Goal: Complete application form: Complete application form

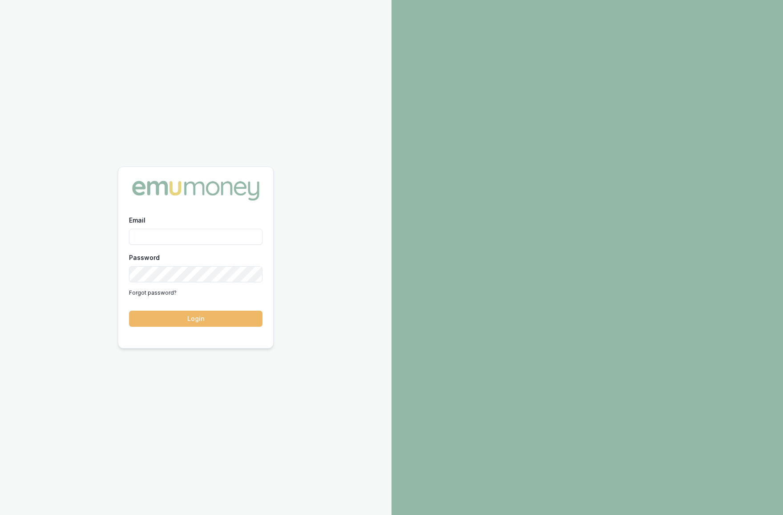
type input "[PERSON_NAME][EMAIL_ADDRESS][DOMAIN_NAME]"
click at [240, 323] on button "Login" at bounding box center [195, 319] width 133 height 16
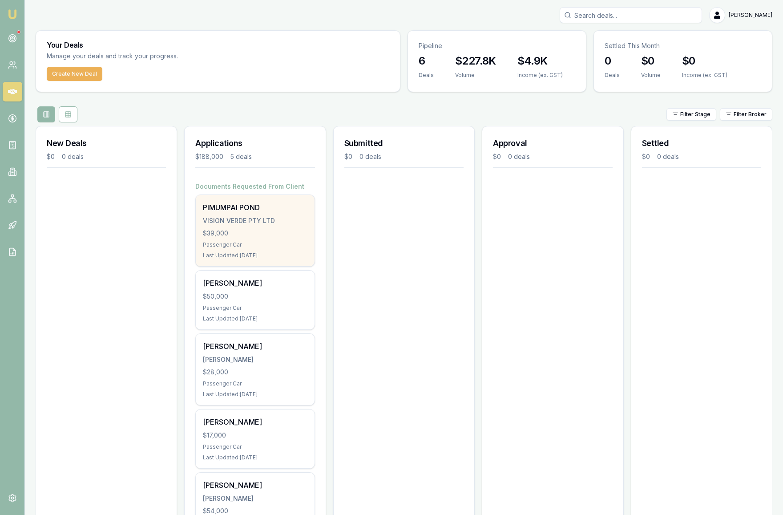
click at [291, 236] on div "$39,000" at bounding box center [255, 233] width 104 height 9
click at [273, 218] on div "VISION VERDE PTY LTD" at bounding box center [255, 220] width 104 height 9
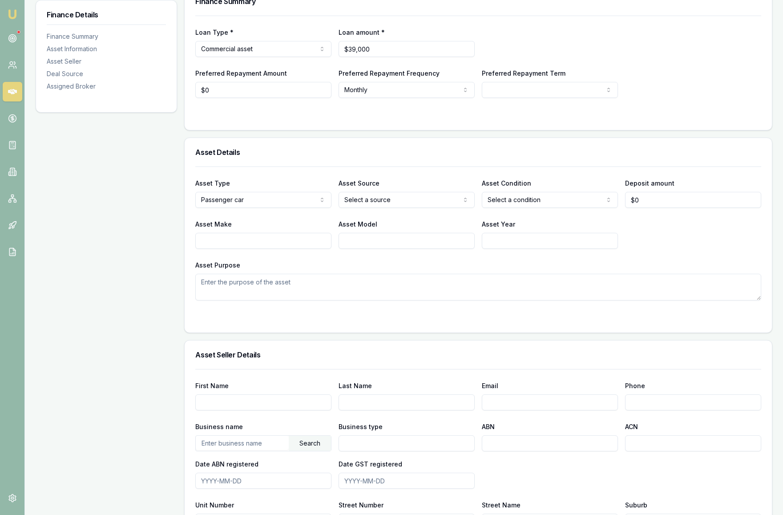
scroll to position [153, 0]
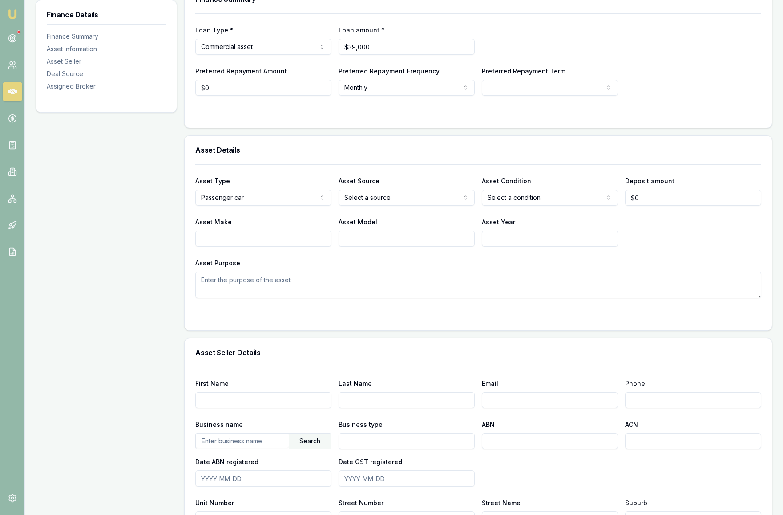
click at [303, 203] on html "Emu Broker Deals View D-JRP1EEBPIQ Krish Babu Toggle Menu Customer PIMUMPAI PON…" at bounding box center [391, 104] width 783 height 515
click at [388, 199] on html "Emu Broker Deals View D-JRP1EEBPIQ Krish Babu Toggle Menu Customer PIMUMPAI PON…" at bounding box center [391, 104] width 783 height 515
select select "PRIVATE"
click at [514, 202] on html "Emu Broker Deals View D-JRP1EEBPIQ Krish Babu Toggle Menu Customer PIMUMPAI PON…" at bounding box center [391, 104] width 783 height 515
select select "USED"
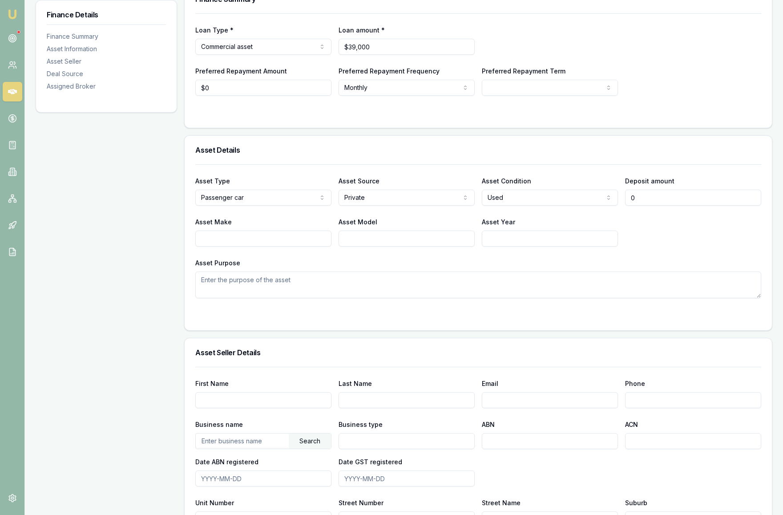
click at [649, 199] on input "0" at bounding box center [693, 198] width 136 height 16
type input "$0"
click at [505, 263] on div "Asset Purpose" at bounding box center [478, 277] width 566 height 41
click at [292, 241] on input "Asset Make" at bounding box center [263, 238] width 136 height 16
type input "Toyota"
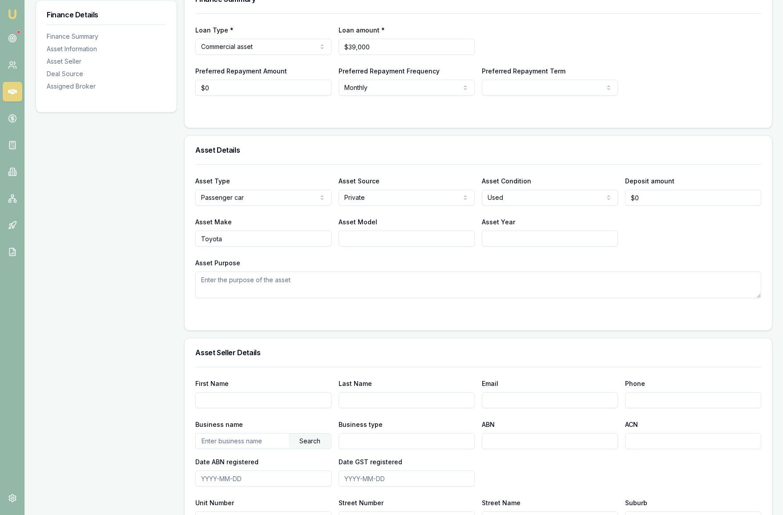
click at [388, 245] on input "Asset Model" at bounding box center [407, 238] width 136 height 16
type input "J"
type input "Hiace LWB"
click at [509, 244] on input "Asset Year" at bounding box center [550, 238] width 136 height 16
type input "2020"
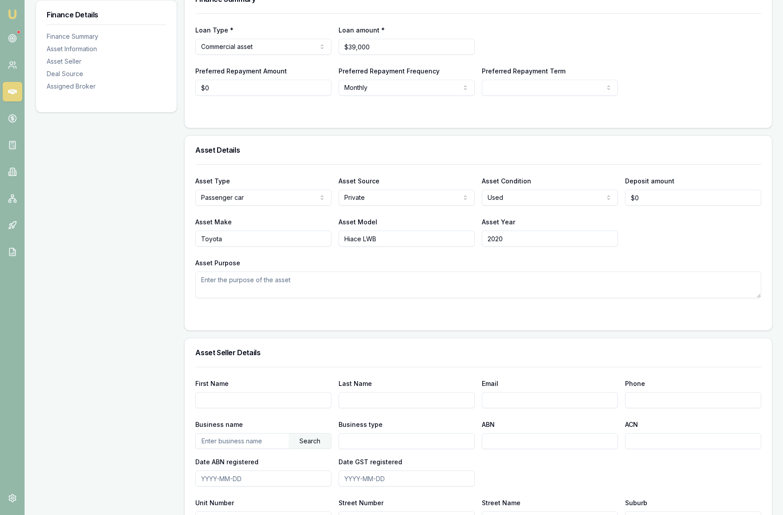
click at [332, 287] on textarea "Asset Purpose" at bounding box center [478, 284] width 566 height 27
type textarea "Business purpose"
click at [546, 320] on div "Asset Type Passenger car Passenger car Electric vehicle Light commercial Other …" at bounding box center [478, 247] width 587 height 166
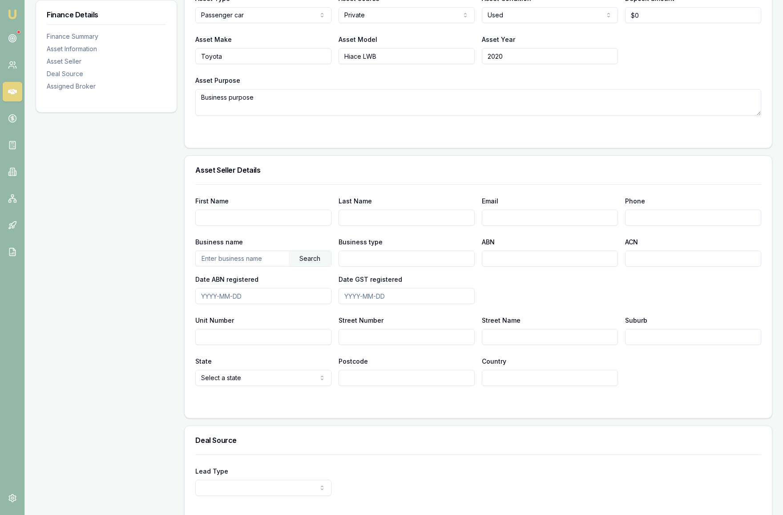
scroll to position [0, 0]
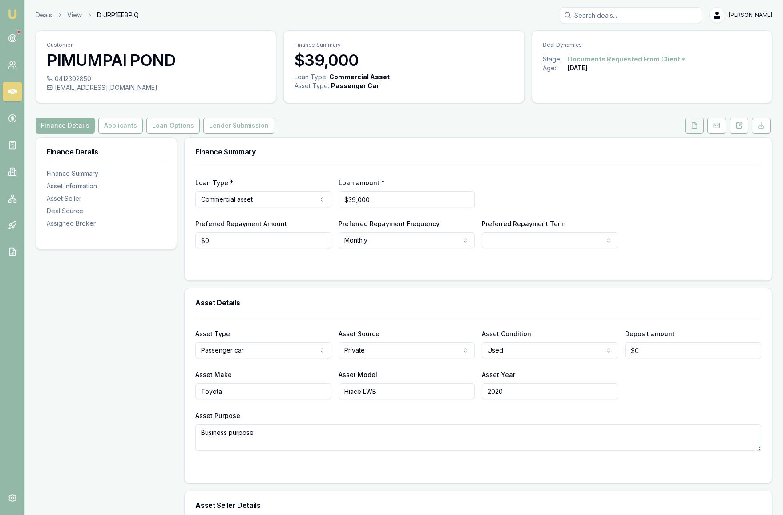
click at [691, 128] on icon at bounding box center [694, 125] width 7 height 7
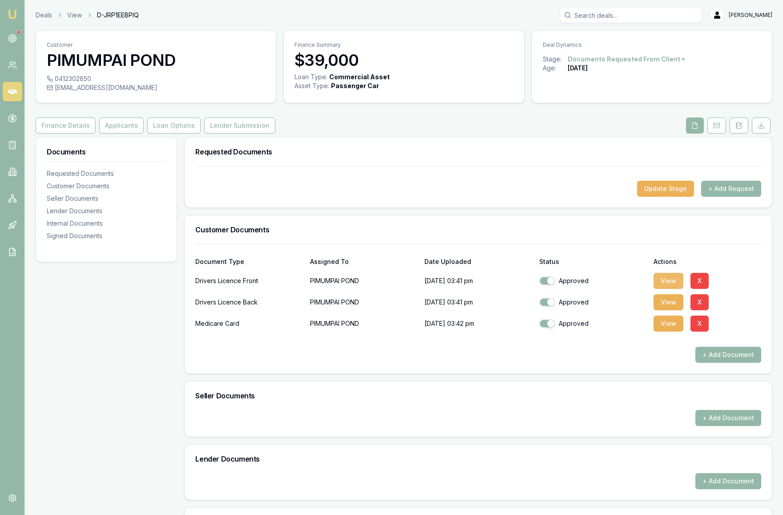
click at [675, 284] on button "View" at bounding box center [669, 281] width 30 height 16
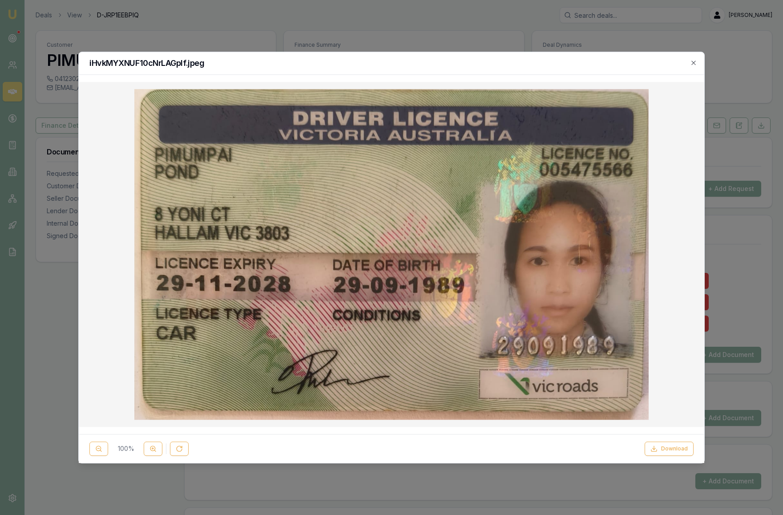
click at [698, 63] on div "iHvkMYXNUF10cNrLAGpIf.jpeg" at bounding box center [392, 63] width 626 height 23
click at [695, 62] on icon "button" at bounding box center [693, 62] width 7 height 7
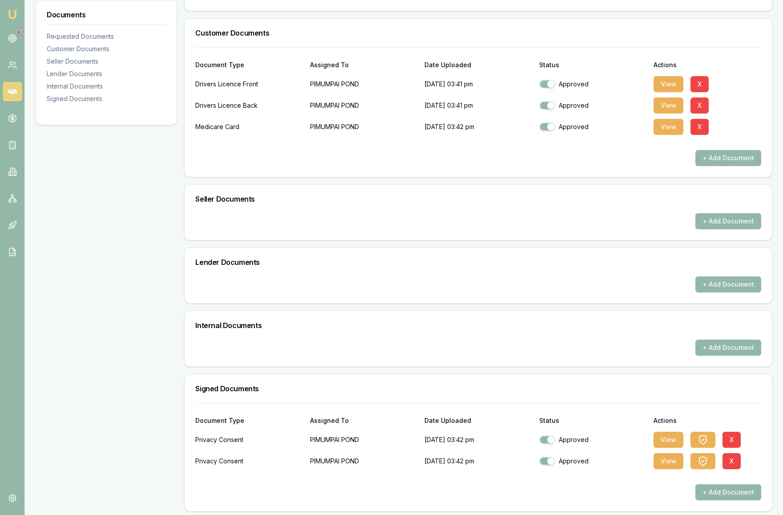
scroll to position [200, 0]
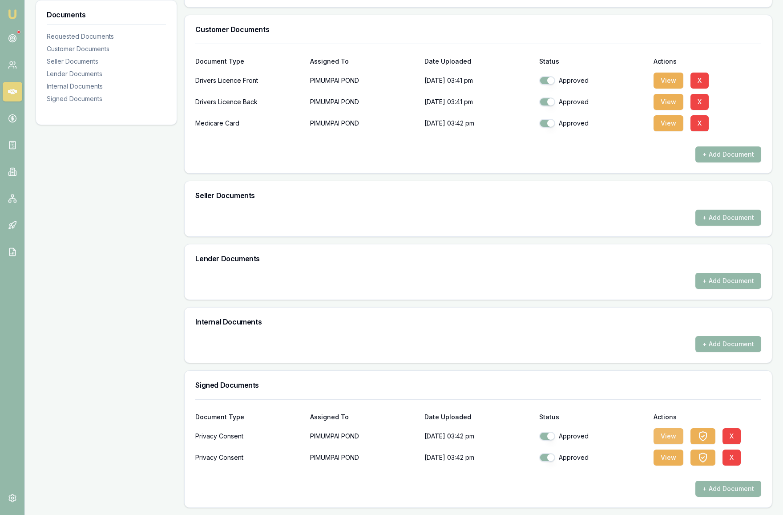
click at [673, 441] on button "View" at bounding box center [669, 436] width 30 height 16
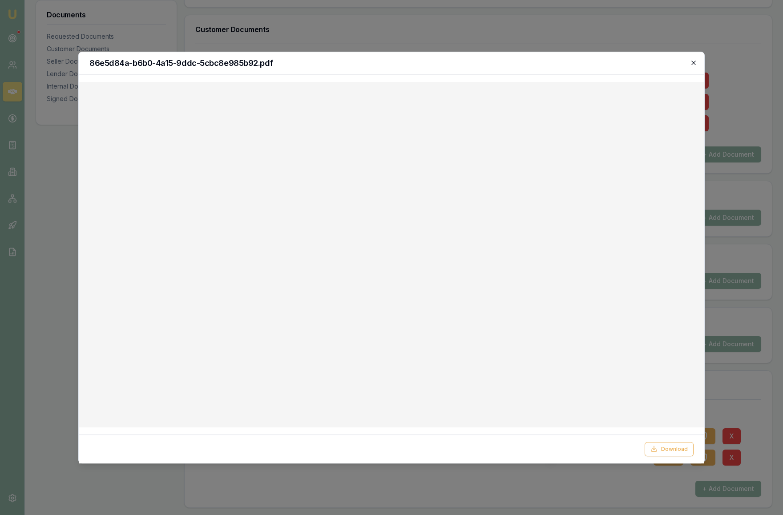
click at [695, 63] on icon "button" at bounding box center [693, 62] width 7 height 7
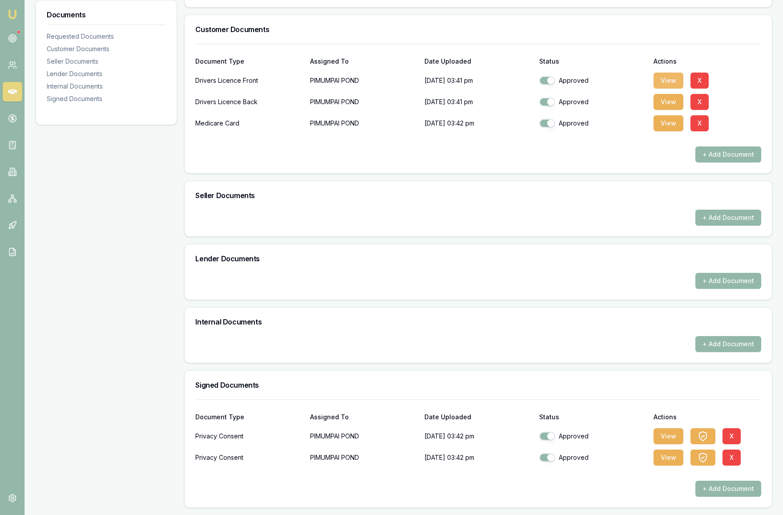
click at [674, 78] on button "View" at bounding box center [669, 81] width 30 height 16
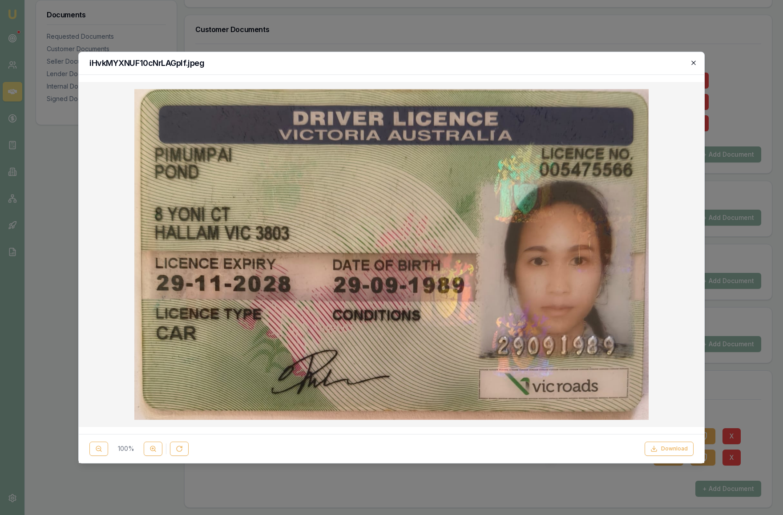
click at [694, 61] on icon "button" at bounding box center [693, 62] width 7 height 7
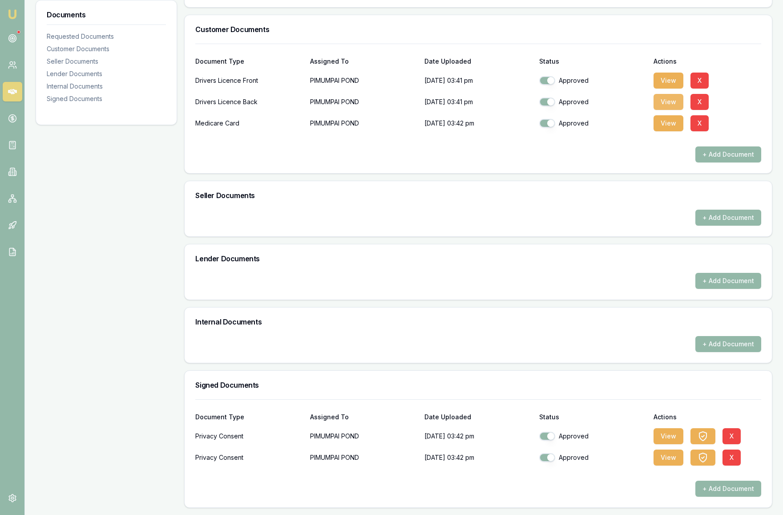
click at [666, 103] on button "View" at bounding box center [669, 102] width 30 height 16
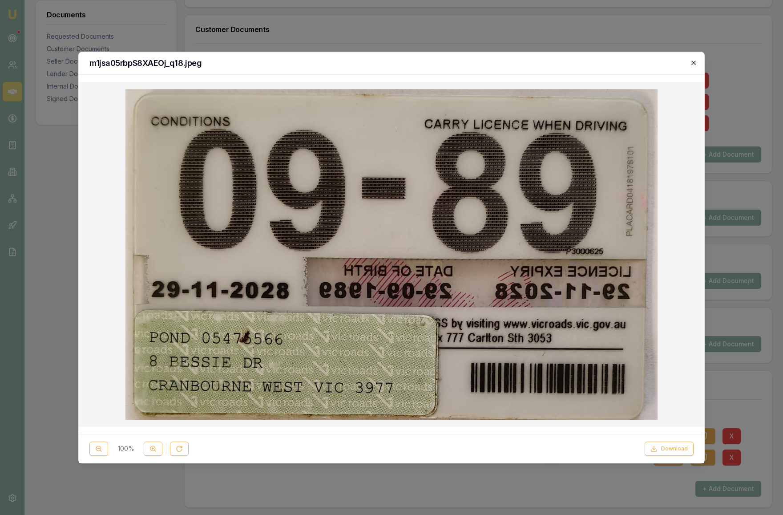
click at [693, 62] on icon "button" at bounding box center [693, 63] width 4 height 4
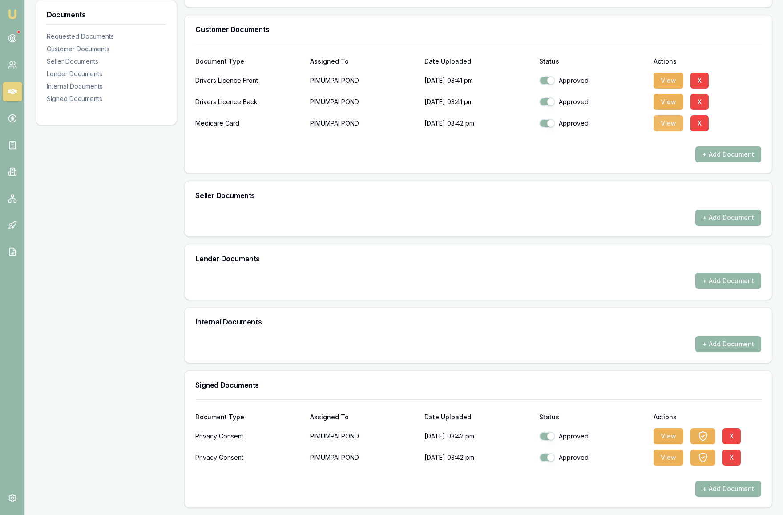
click at [666, 125] on button "View" at bounding box center [669, 123] width 30 height 16
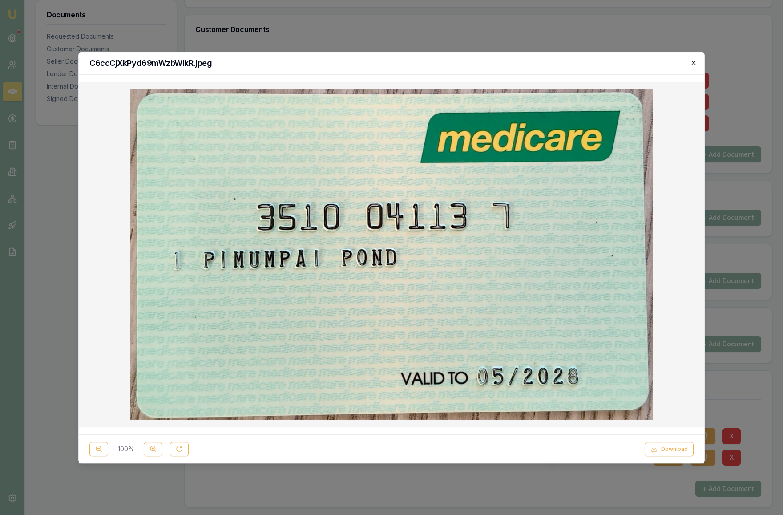
click at [695, 62] on icon "button" at bounding box center [693, 62] width 7 height 7
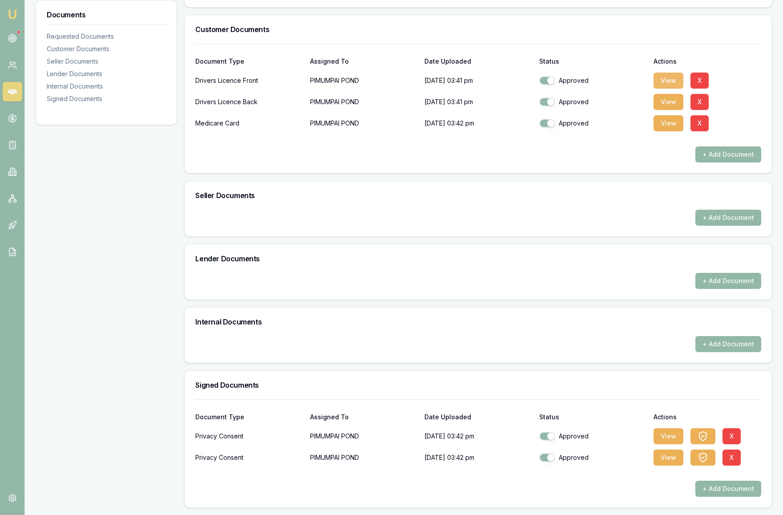
click at [665, 77] on button "View" at bounding box center [669, 81] width 30 height 16
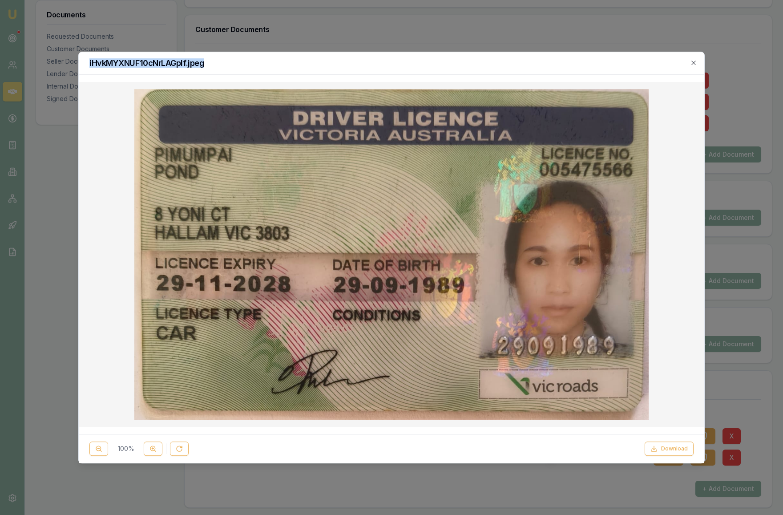
drag, startPoint x: 592, startPoint y: 69, endPoint x: 513, endPoint y: 52, distance: 81.0
click at [513, 52] on div "iHvkMYXNUF10cNrLAGpIf.jpeg" at bounding box center [392, 63] width 626 height 23
click at [692, 62] on icon "button" at bounding box center [693, 62] width 7 height 7
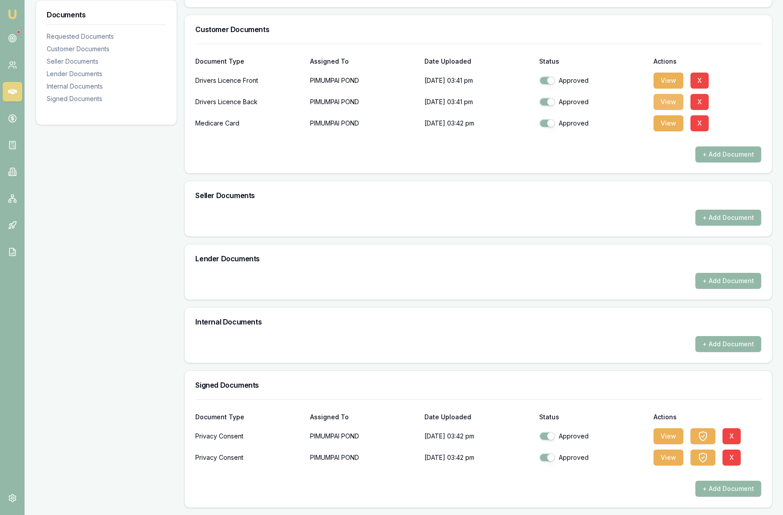
click at [662, 107] on button "View" at bounding box center [669, 102] width 30 height 16
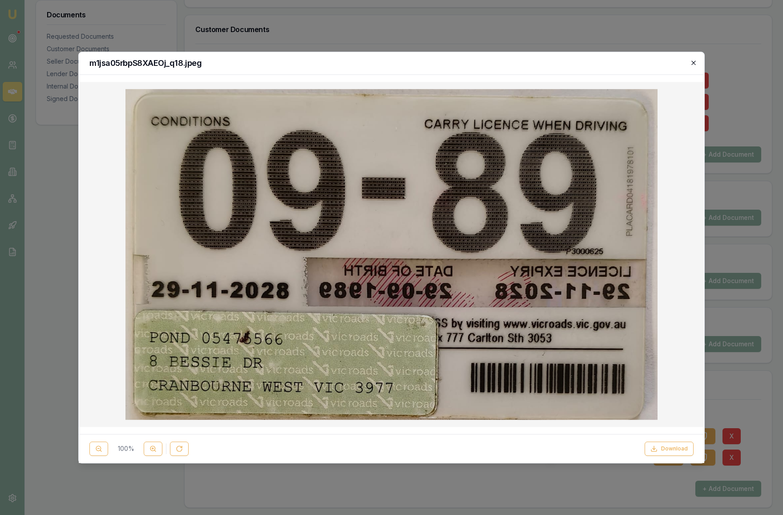
click at [693, 64] on icon "button" at bounding box center [693, 62] width 7 height 7
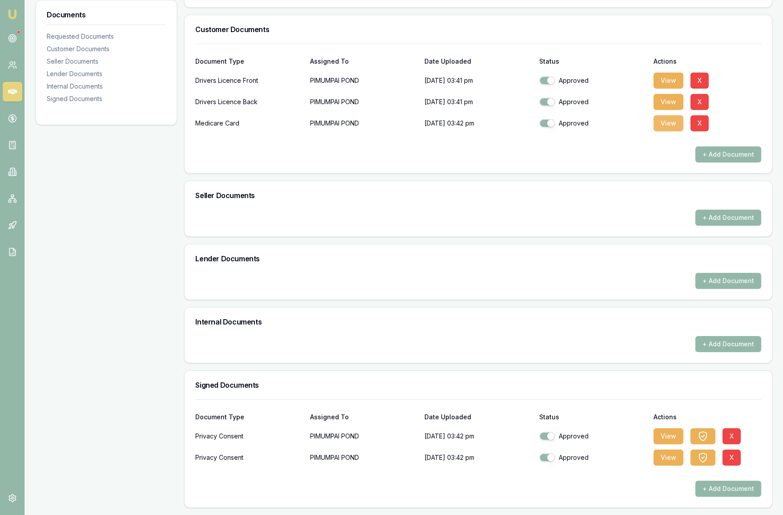
click at [674, 122] on button "View" at bounding box center [669, 123] width 30 height 16
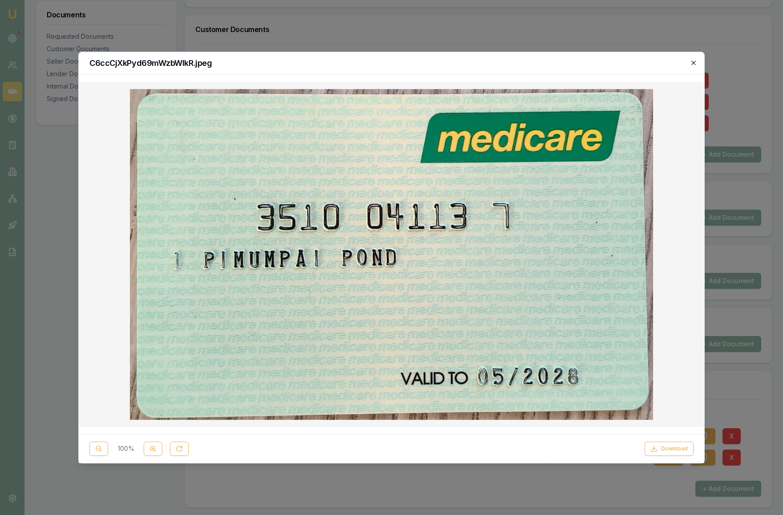
click at [694, 62] on icon "button" at bounding box center [693, 62] width 7 height 7
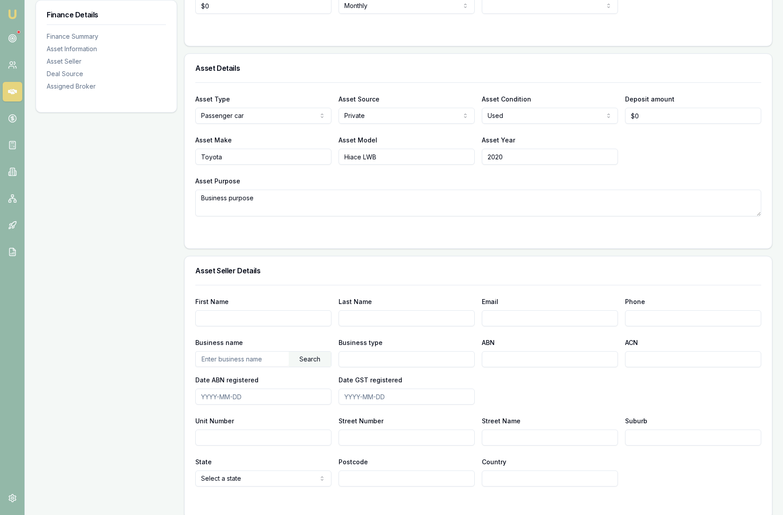
scroll to position [284, 0]
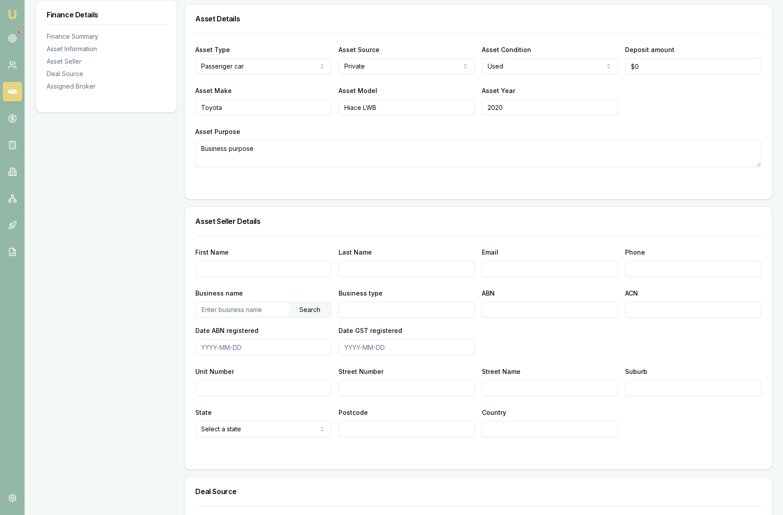
click at [254, 267] on input "First Name" at bounding box center [263, 269] width 136 height 16
type input "Pimumpai"
click at [398, 274] on input "Last Name" at bounding box center [407, 269] width 136 height 16
type input "{"
type input "Pond"
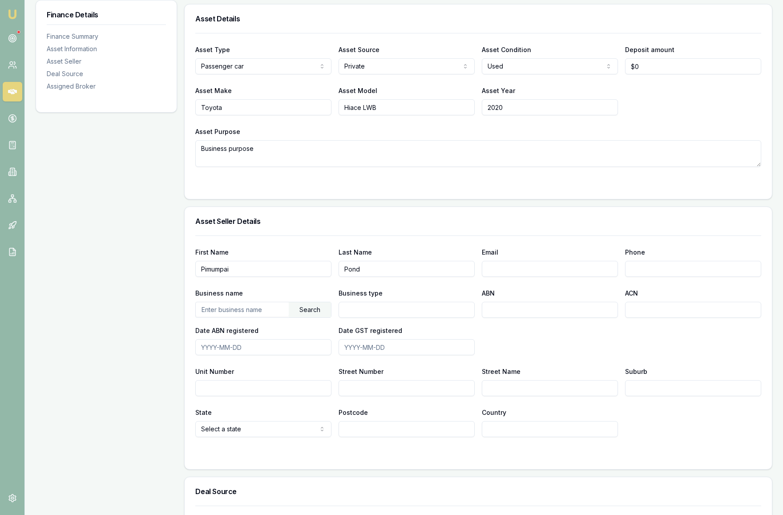
click at [499, 269] on input "Email" at bounding box center [550, 269] width 136 height 16
paste input "[EMAIL_ADDRESS][DOMAIN_NAME]"
click at [492, 268] on input "[EMAIL_ADDRESS][DOMAIN_NAME]" at bounding box center [550, 269] width 136 height 16
type input "[EMAIL_ADDRESS][DOMAIN_NAME]"
click at [688, 251] on div "Phone" at bounding box center [693, 261] width 136 height 30
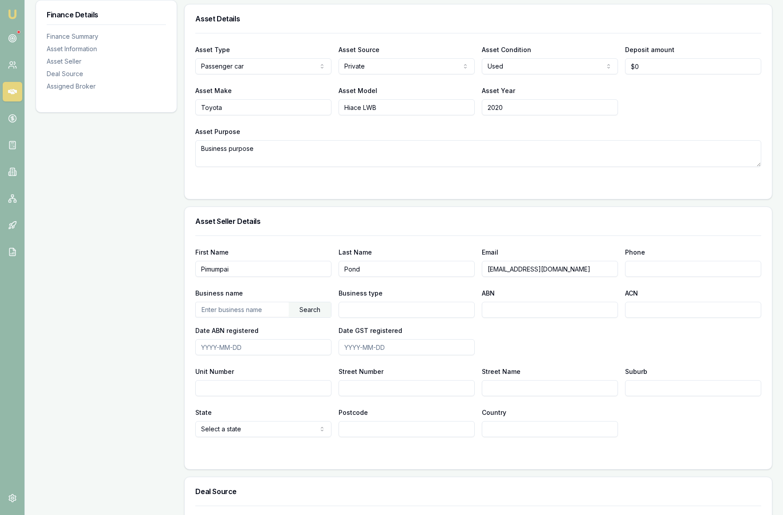
click at [647, 270] on input "Phone" at bounding box center [693, 269] width 136 height 16
paste input "0412 302 850"
type input "0412 302 850"
click at [681, 342] on div "Business name Search Business type ABN ACN Date ABN registered Date GST registe…" at bounding box center [478, 321] width 566 height 68
click at [239, 312] on input "text" at bounding box center [242, 309] width 93 height 14
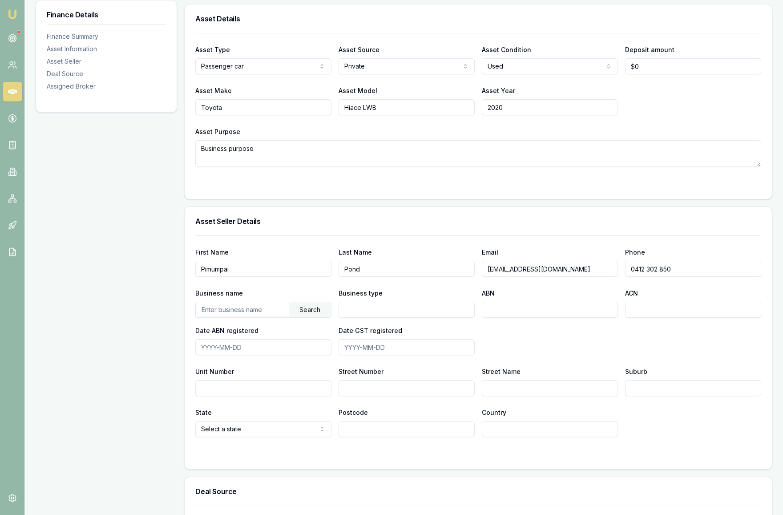
paste input "60671993963"
click at [304, 311] on div "Search" at bounding box center [310, 309] width 42 height 15
click at [249, 330] on div "VISION VERDE PTY LTD (60671993963)" at bounding box center [263, 326] width 135 height 16
type input "VISION VERDE PTY LTD"
type input "Australian Private Company"
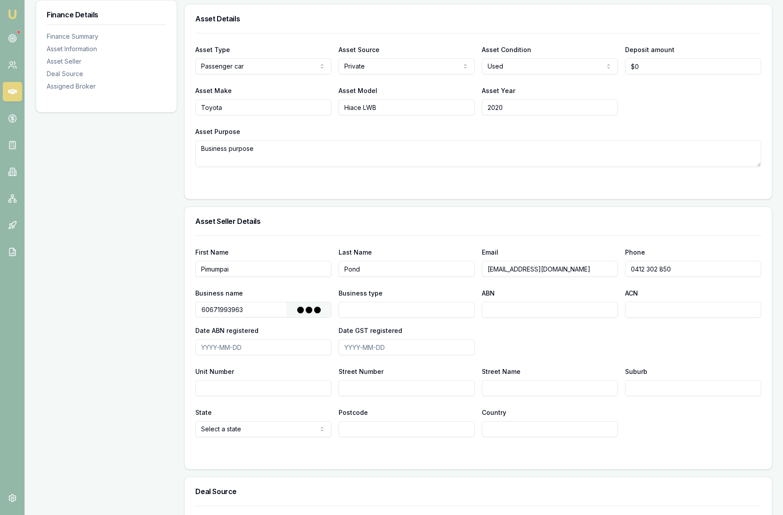
type input "60671993963"
type input "671993963"
type input "[DATE]"
click at [358, 388] on input "Street Number" at bounding box center [407, 388] width 136 height 16
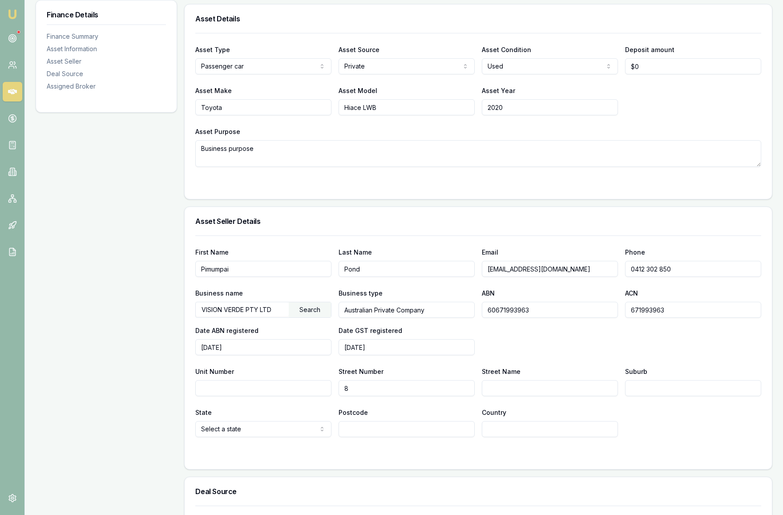
type input "8"
click at [493, 390] on input "Street Name" at bounding box center [550, 388] width 136 height 16
type input "[PERSON_NAME]"
click at [707, 390] on input "Suburb" at bounding box center [693, 388] width 136 height 16
type input "Cranbourne west"
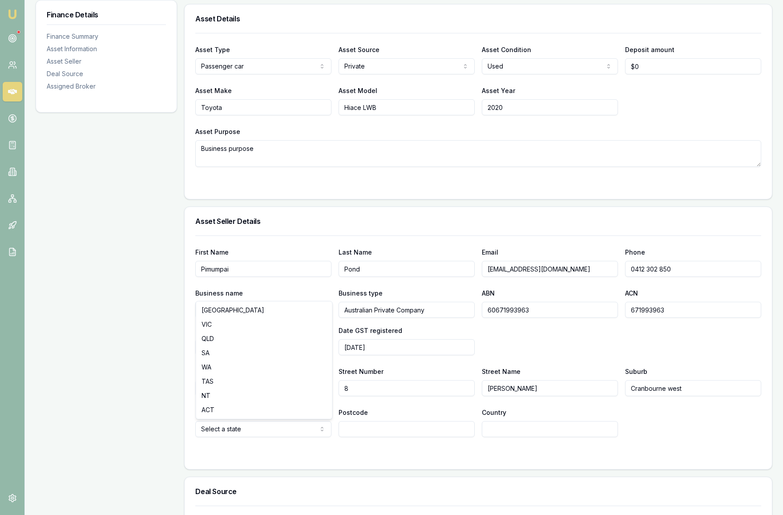
select select "VIC"
click at [421, 427] on input "Postcode" at bounding box center [407, 429] width 136 height 16
type input "3977"
click at [561, 432] on input "Country" at bounding box center [550, 429] width 136 height 16
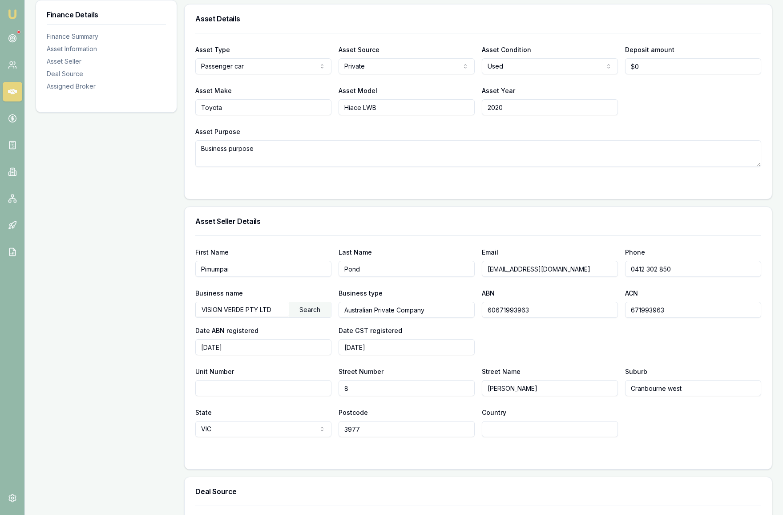
type input "[GEOGRAPHIC_DATA]"
click at [690, 435] on div "State [GEOGRAPHIC_DATA] [GEOGRAPHIC_DATA] [GEOGRAPHIC_DATA] [GEOGRAPHIC_DATA] […" at bounding box center [478, 422] width 566 height 30
click at [691, 435] on div "State [GEOGRAPHIC_DATA] [GEOGRAPHIC_DATA] [GEOGRAPHIC_DATA] [GEOGRAPHIC_DATA] […" at bounding box center [478, 422] width 566 height 30
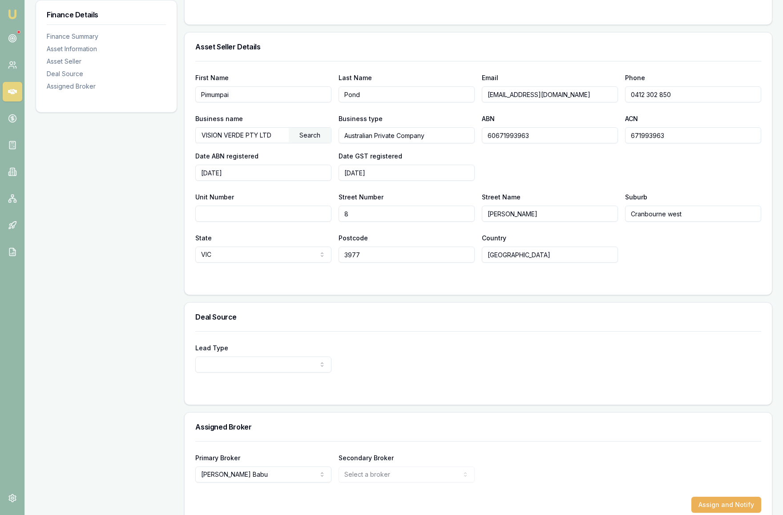
scroll to position [474, 0]
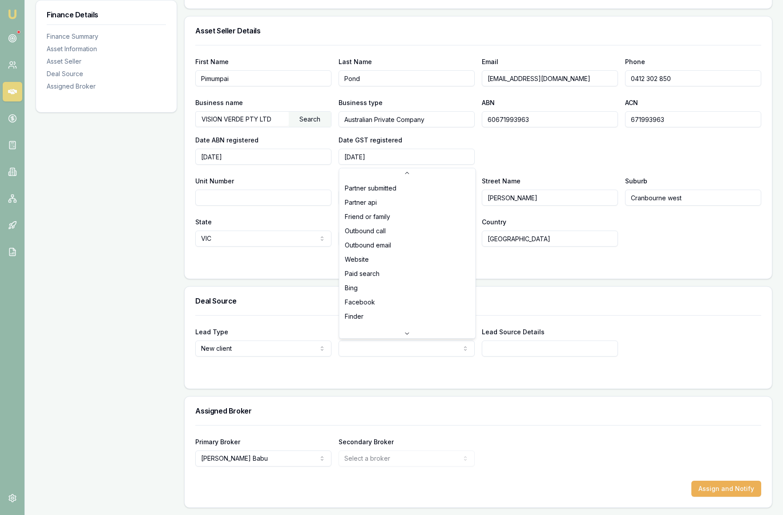
scroll to position [56, 0]
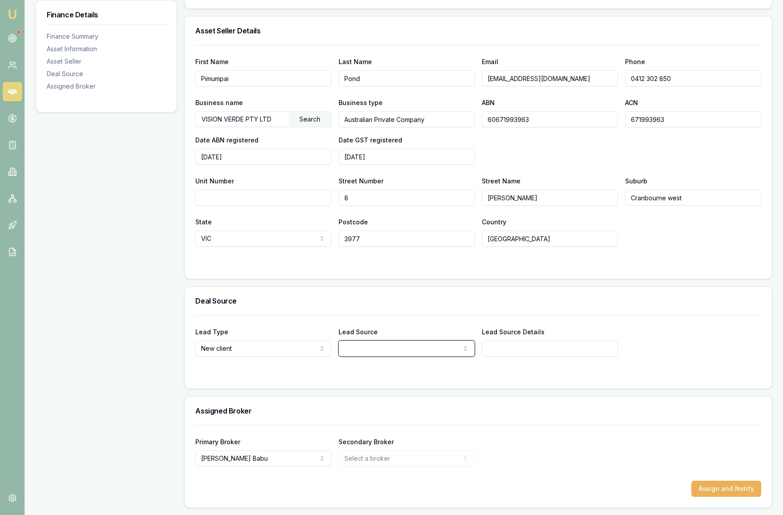
click at [553, 347] on input "Lead Source Details" at bounding box center [550, 348] width 136 height 16
click at [711, 337] on div "Lead Type New client New client Repeat client Partner Campaign Other Lead Sourc…" at bounding box center [478, 341] width 566 height 30
click at [717, 493] on button "Assign and Notify" at bounding box center [726, 489] width 70 height 16
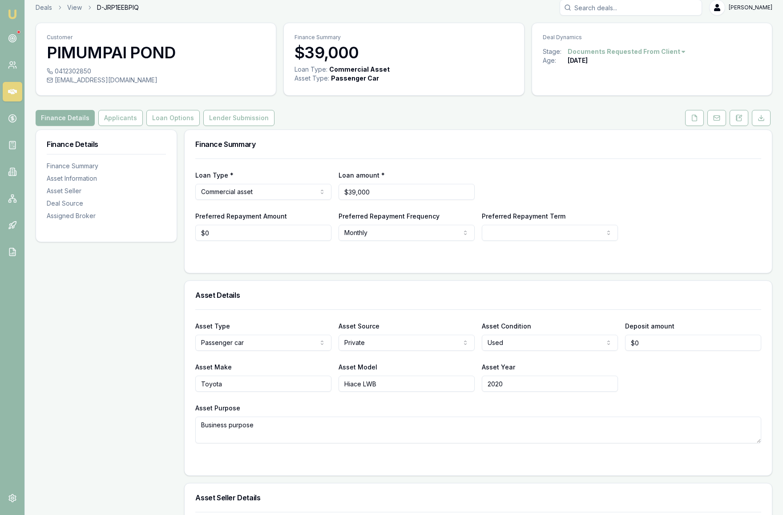
scroll to position [0, 0]
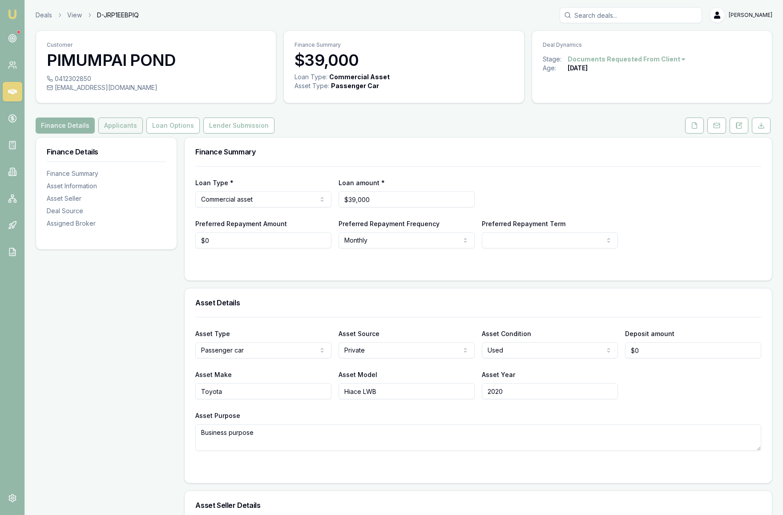
click at [109, 127] on button "Applicants" at bounding box center [120, 125] width 44 height 16
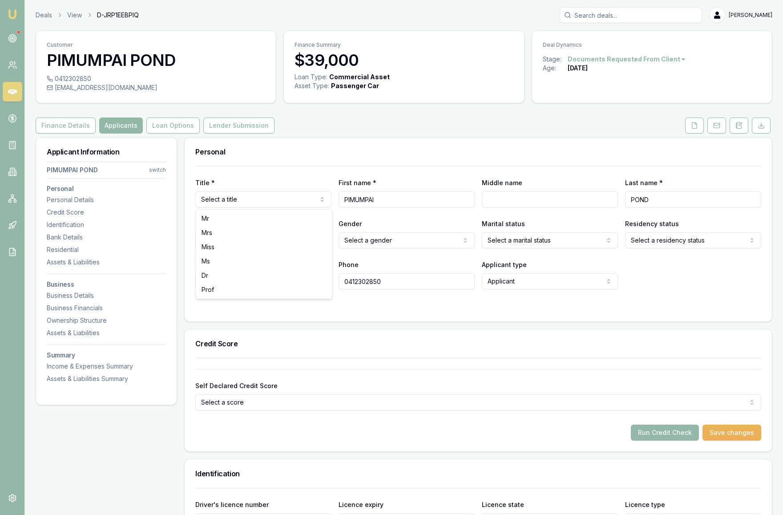
click at [297, 203] on html "Emu Broker Deals View D-JRP1EEBPIQ [PERSON_NAME] Toggle Menu Customer PIMUMPAI …" at bounding box center [391, 257] width 783 height 515
click at [254, 202] on html "Emu Broker Deals View D-JRP1EEBPIQ [PERSON_NAME] Toggle Menu Customer PIMUMPAI …" at bounding box center [391, 257] width 783 height 515
select select "Mrs"
click at [283, 199] on html "Emu Broker Deals View D-JRP1EEBPIQ [PERSON_NAME] Toggle Menu Customer PIMUMPAI …" at bounding box center [391, 257] width 783 height 515
click at [440, 267] on html "Emu Broker Deals View D-JRP1EEBPIQ [PERSON_NAME] Toggle Menu Customer PIMUMPAI …" at bounding box center [391, 257] width 783 height 515
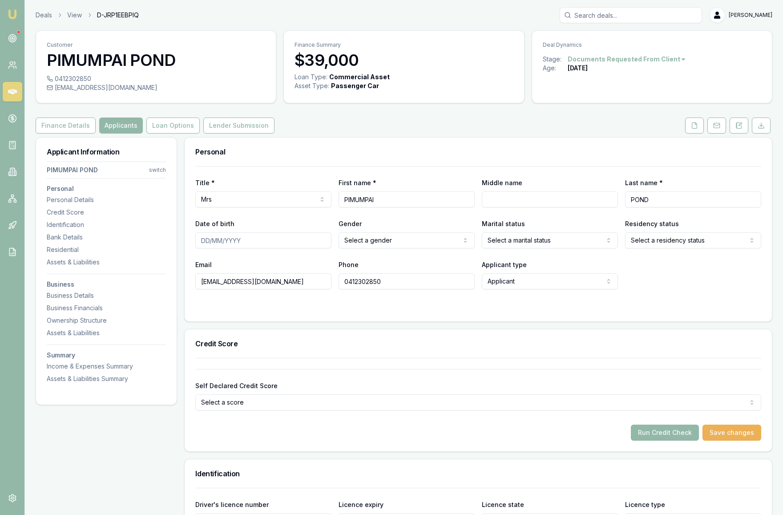
click at [275, 244] on input "Date of birth" at bounding box center [263, 240] width 136 height 16
type input "[DATE]"
click at [393, 239] on html "Emu Broker Deals View D-JRP1EEBPIQ [PERSON_NAME] Toggle Menu Customer PIMUMPAI …" at bounding box center [391, 257] width 783 height 515
select select "[DEMOGRAPHIC_DATA]"
click at [544, 245] on html "Emu Broker Deals View D-JRP1EEBPIQ [PERSON_NAME] Toggle Menu Customer PIMUMPAI …" at bounding box center [391, 257] width 783 height 515
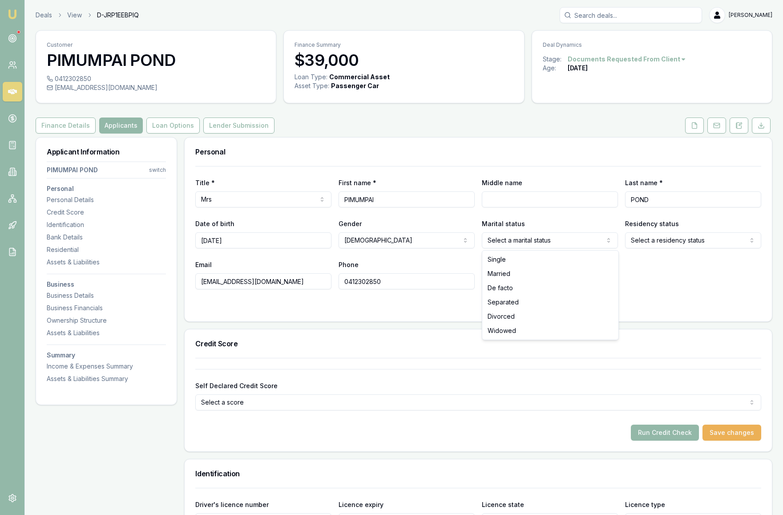
select select "MARRIED"
click at [701, 240] on html "Emu Broker Deals View D-JRP1EEBPIQ [PERSON_NAME] Toggle Menu Customer PIMUMPAI …" at bounding box center [391, 257] width 783 height 515
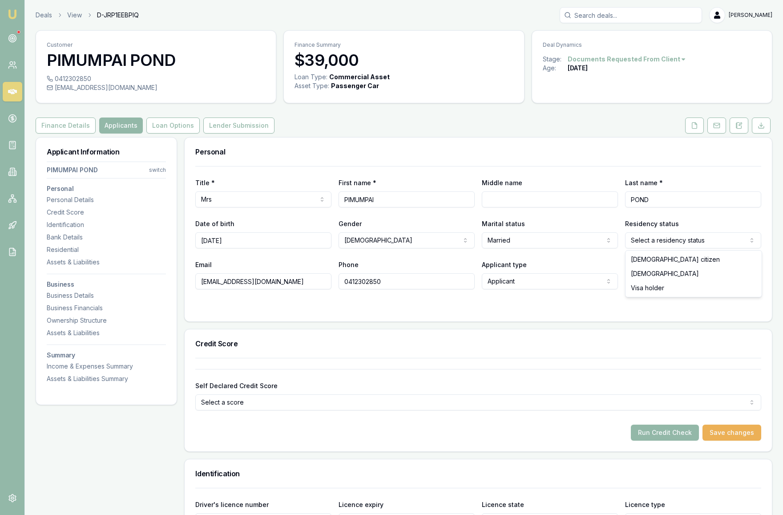
select select "[DEMOGRAPHIC_DATA]"
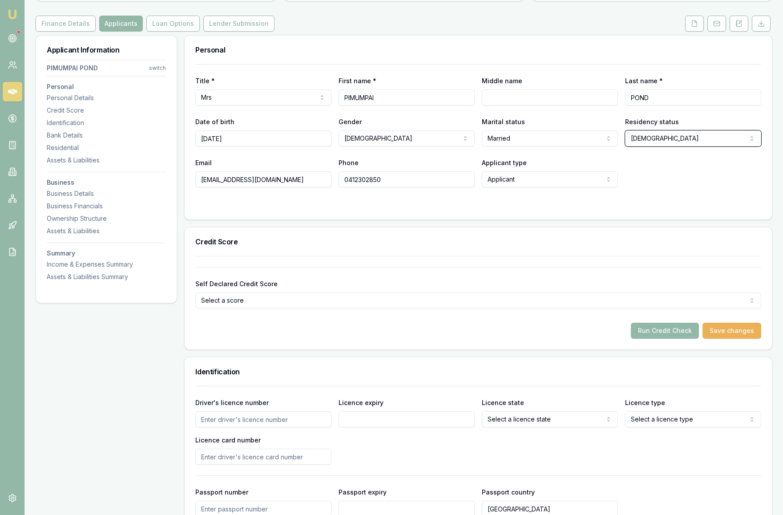
scroll to position [104, 0]
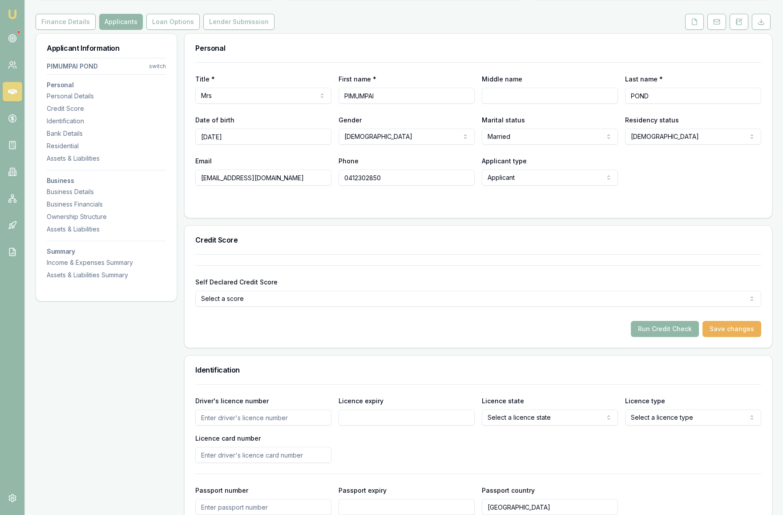
click at [670, 328] on button "Run Credit Check" at bounding box center [665, 329] width 68 height 16
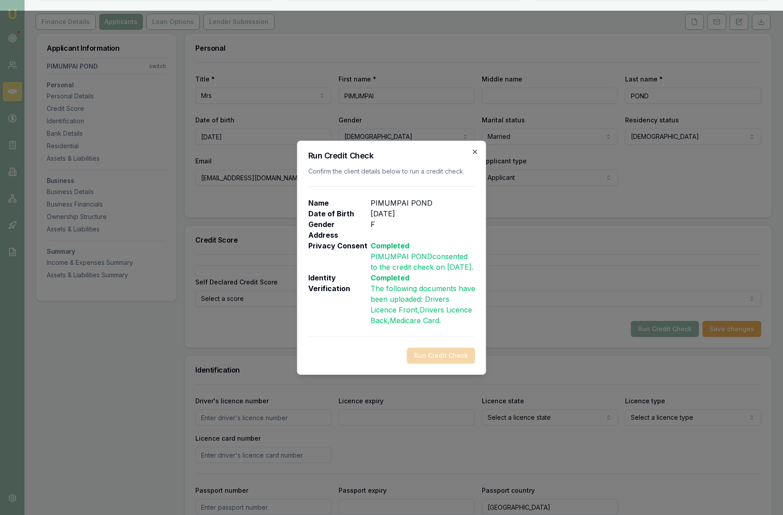
click at [476, 148] on icon "button" at bounding box center [475, 151] width 7 height 7
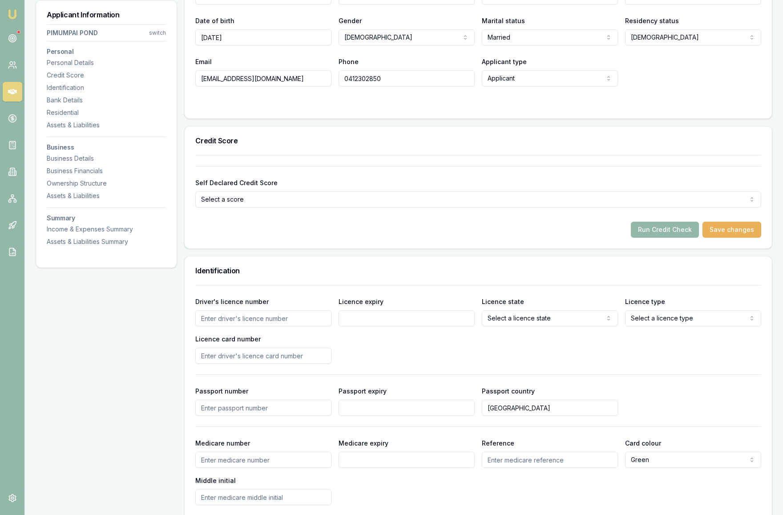
scroll to position [0, 0]
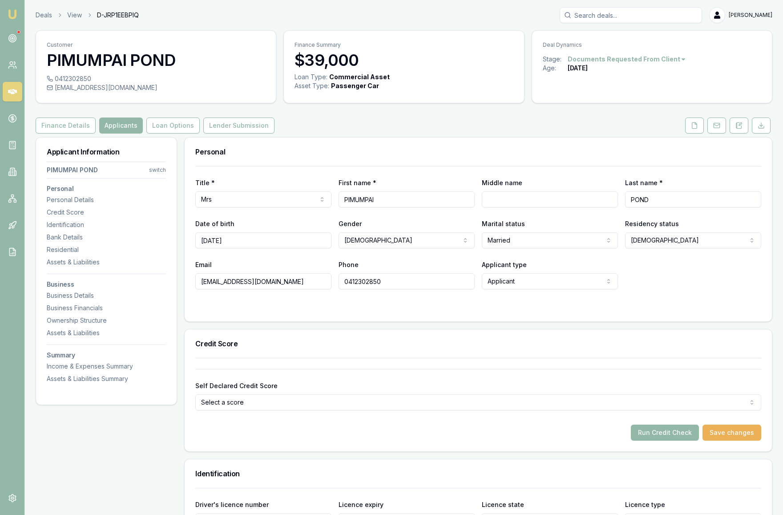
click at [570, 359] on html "Emu Broker Deals View D-JRP1EEBPIQ [PERSON_NAME] Toggle Menu Customer PIMUMPAI …" at bounding box center [391, 257] width 783 height 515
click at [703, 278] on div "Email [EMAIL_ADDRESS][DOMAIN_NAME] Phone [PHONE_NUMBER] Applicant type Applican…" at bounding box center [478, 274] width 566 height 30
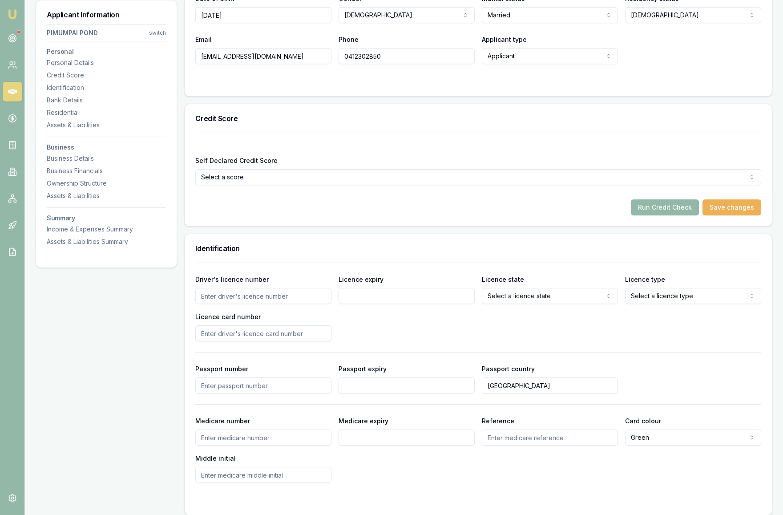
scroll to position [226, 0]
click at [681, 207] on button "Run Credit Check" at bounding box center [665, 206] width 68 height 16
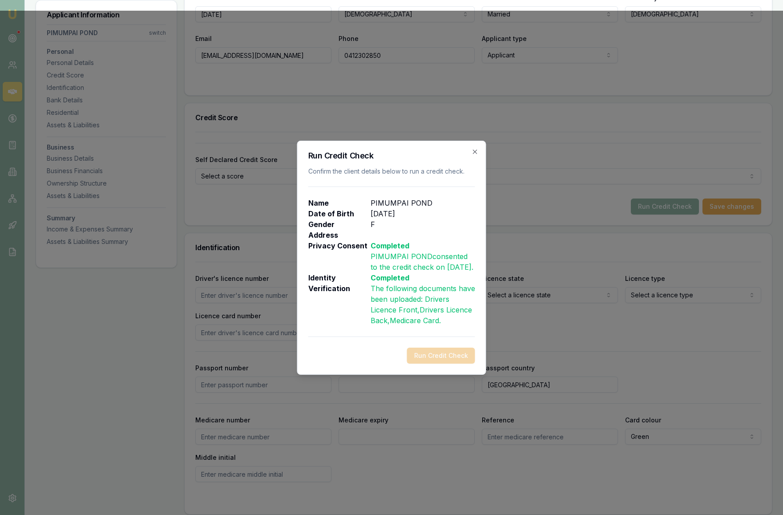
click at [410, 230] on p at bounding box center [423, 235] width 105 height 11
click at [428, 325] on span ", Medicare Card" at bounding box center [414, 320] width 52 height 9
click at [447, 326] on p "The following documents have been uploaded: Drivers Licence Front , Drivers Lic…" at bounding box center [423, 304] width 105 height 43
click at [446, 363] on div "Run Credit Check" at bounding box center [391, 355] width 167 height 16
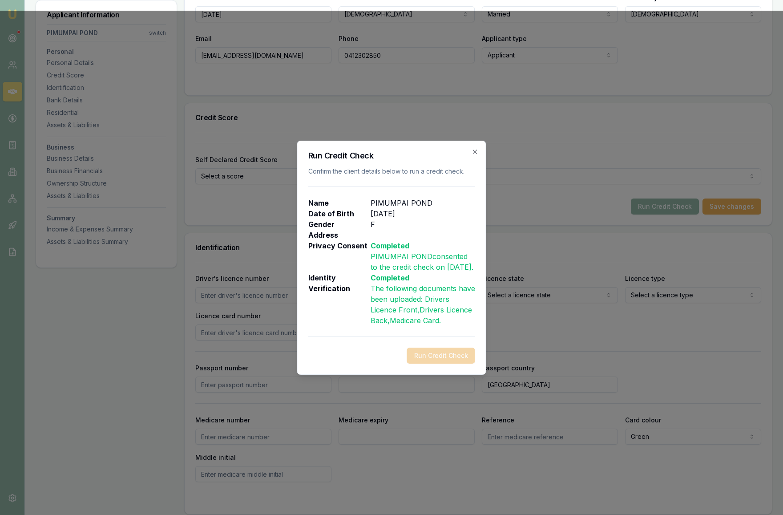
click at [358, 279] on p "Identity Verification" at bounding box center [339, 298] width 62 height 53
click at [399, 230] on p at bounding box center [423, 235] width 105 height 11
click at [378, 219] on div "Gender [DEMOGRAPHIC_DATA]" at bounding box center [391, 224] width 167 height 11
click at [426, 189] on div "Run Credit Check Confirm the client details below to run a credit check. Name P…" at bounding box center [391, 258] width 189 height 234
click at [474, 148] on icon "button" at bounding box center [475, 151] width 7 height 7
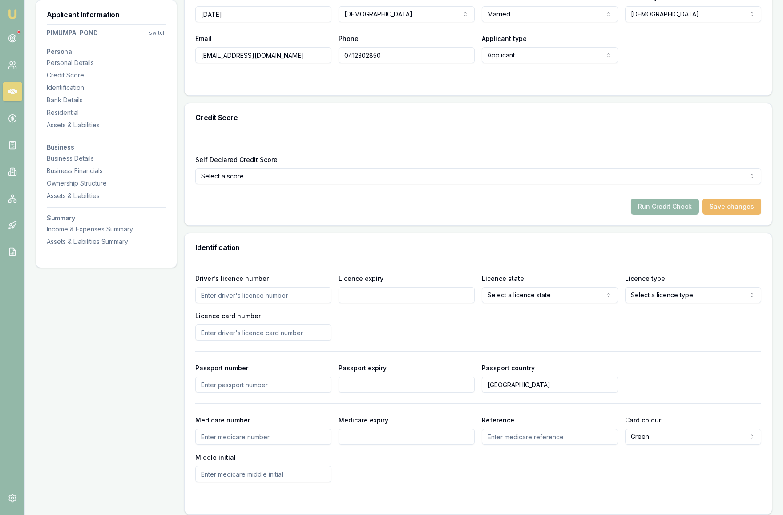
click at [727, 206] on button "Save changes" at bounding box center [732, 206] width 59 height 16
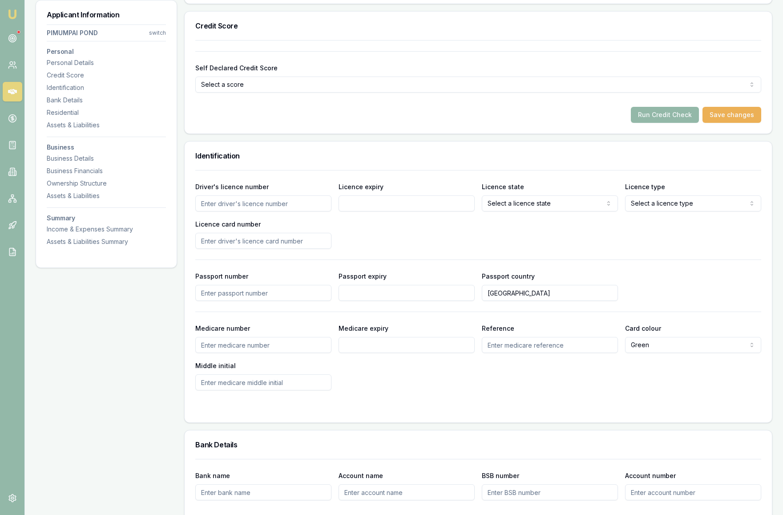
scroll to position [319, 0]
click at [657, 117] on button "Run Credit Check" at bounding box center [665, 114] width 68 height 16
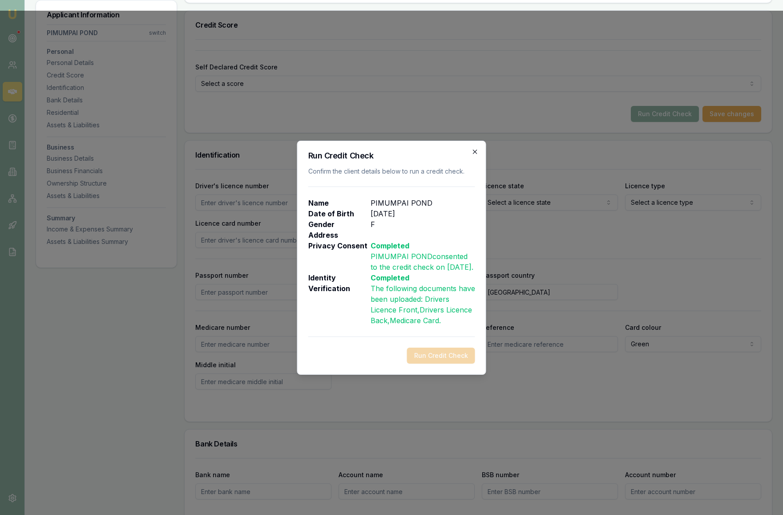
click at [473, 148] on icon "button" at bounding box center [475, 151] width 7 height 7
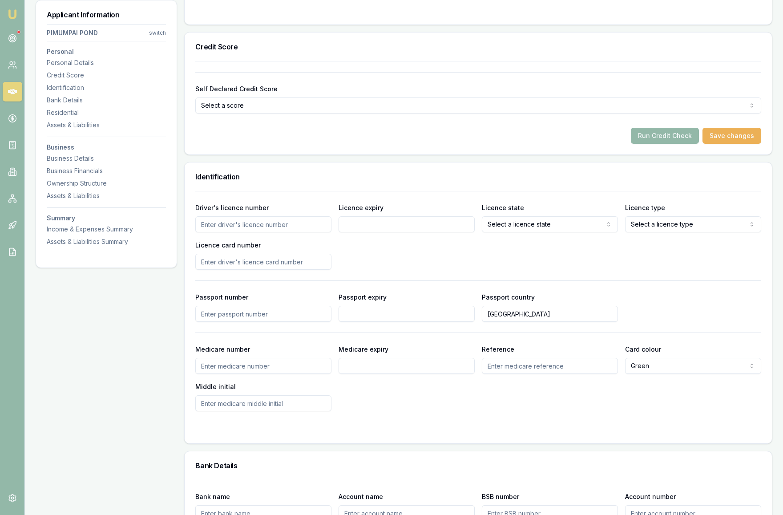
scroll to position [340, 0]
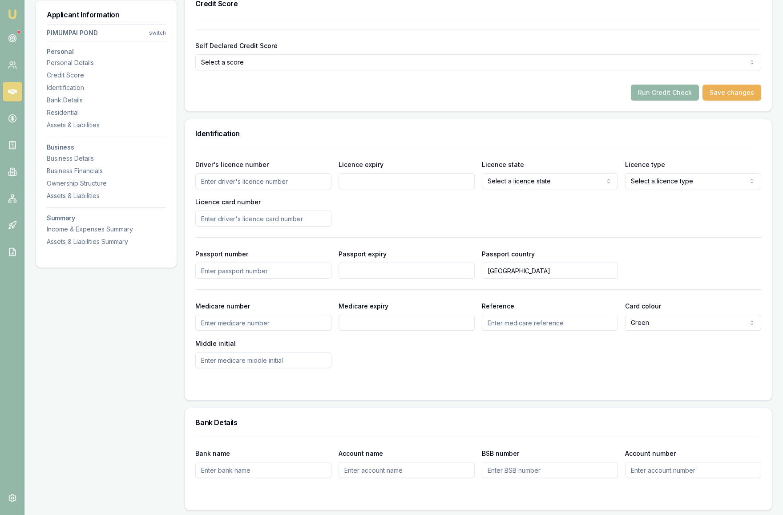
click at [268, 186] on input "Driver's licence number" at bounding box center [263, 181] width 136 height 16
type input "005475566"
click at [374, 181] on input "Licence expiry" at bounding box center [407, 181] width 136 height 16
type input "[DATE]"
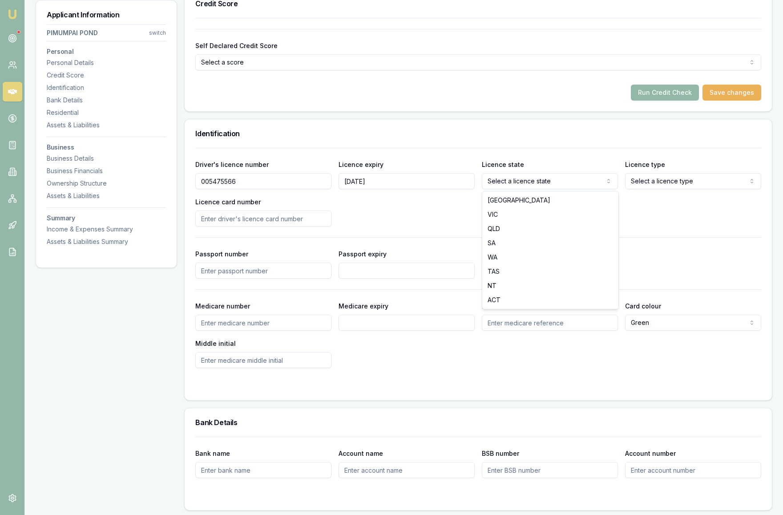
select select "VIC"
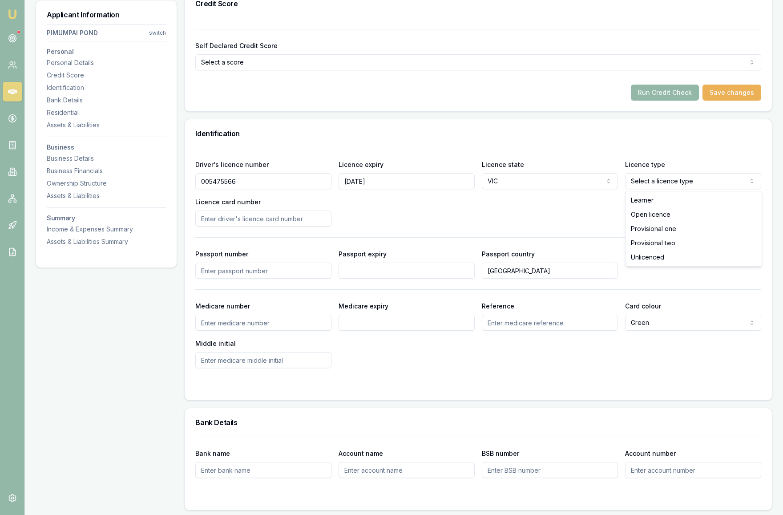
select select "OPEN_LICENCE"
click at [234, 221] on input "Licence card number" at bounding box center [263, 218] width 136 height 16
type input "P3000625"
click at [414, 208] on div "Driver's licence number [DRIVERS_LICENSE_NUMBER] Licence expiry [DATE] Licence …" at bounding box center [478, 193] width 566 height 68
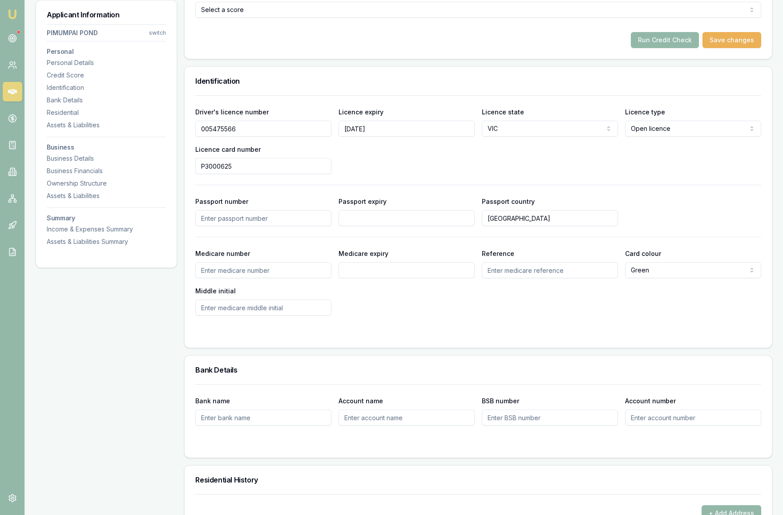
scroll to position [412, 0]
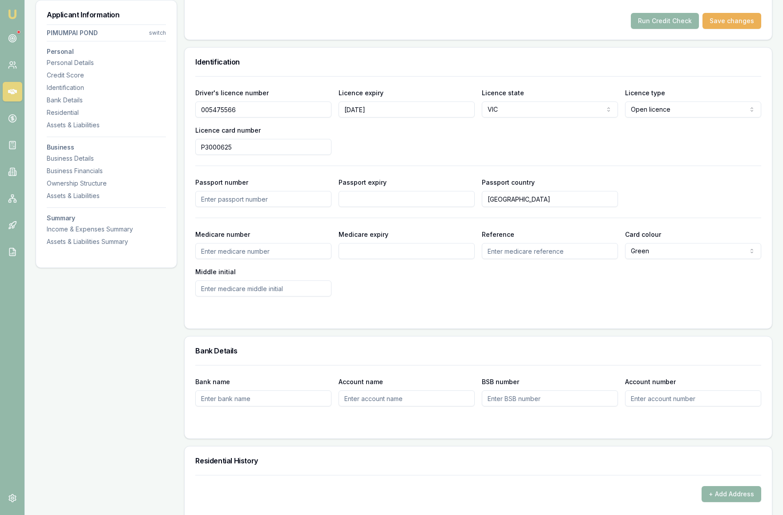
click at [258, 256] on input "Medicare number" at bounding box center [263, 251] width 136 height 16
type input "3510041137"
click at [538, 254] on input "Reference" at bounding box center [550, 251] width 136 height 16
type input "1"
click at [359, 255] on input "Medicare expiry" at bounding box center [407, 251] width 136 height 16
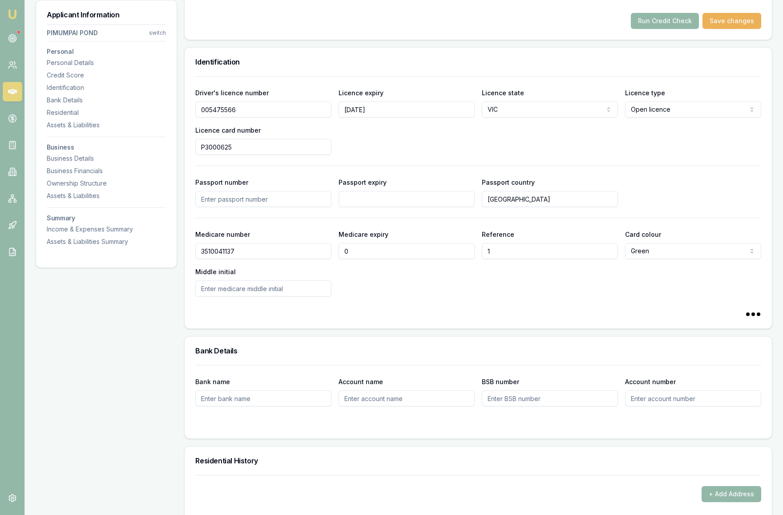
type input "05"
click at [376, 249] on input "Medicare expiry" at bounding box center [407, 251] width 136 height 16
type input "05/2028"
click at [464, 279] on div "Medicare number [MEDICAL_ID] Medicare expiry 05/2028 Reference 1 Card colour Gr…" at bounding box center [478, 263] width 566 height 68
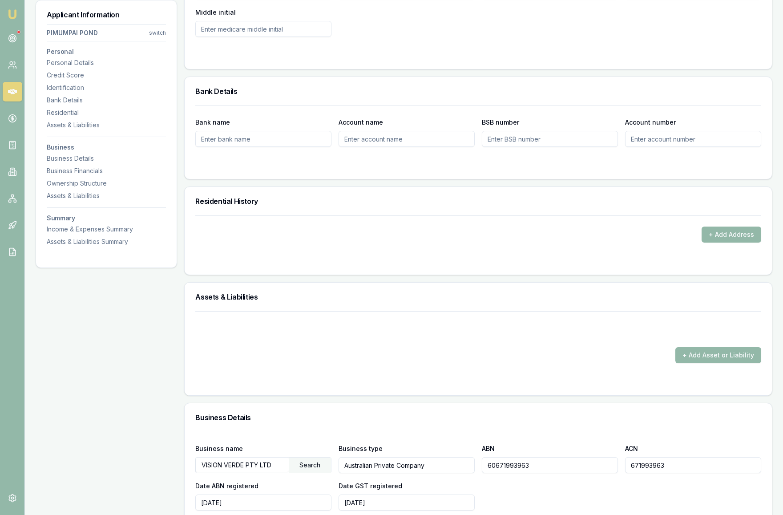
scroll to position [668, 0]
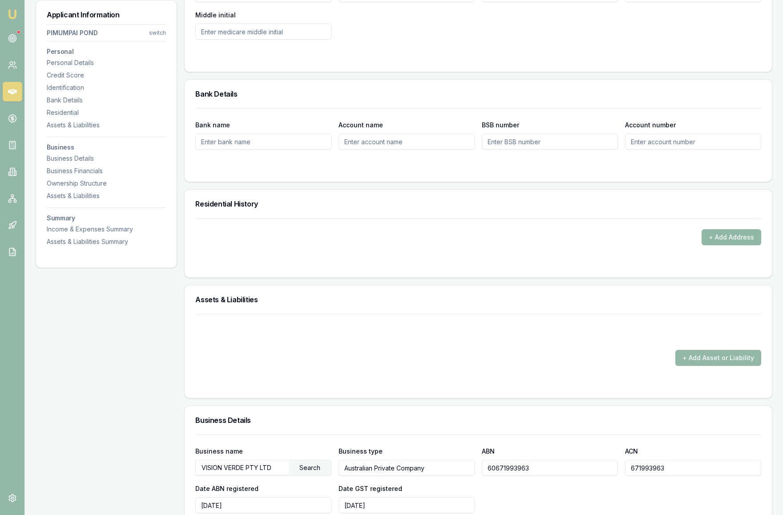
click at [713, 242] on button "+ Add Address" at bounding box center [732, 237] width 60 height 16
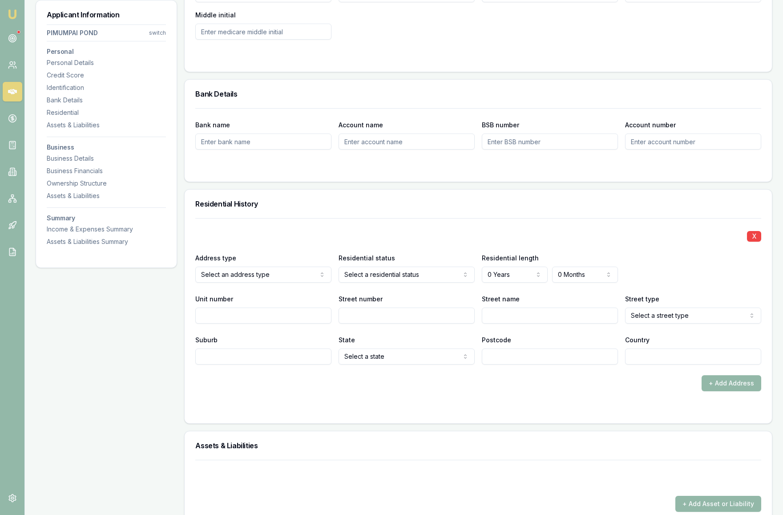
select select "PREVIOUS"
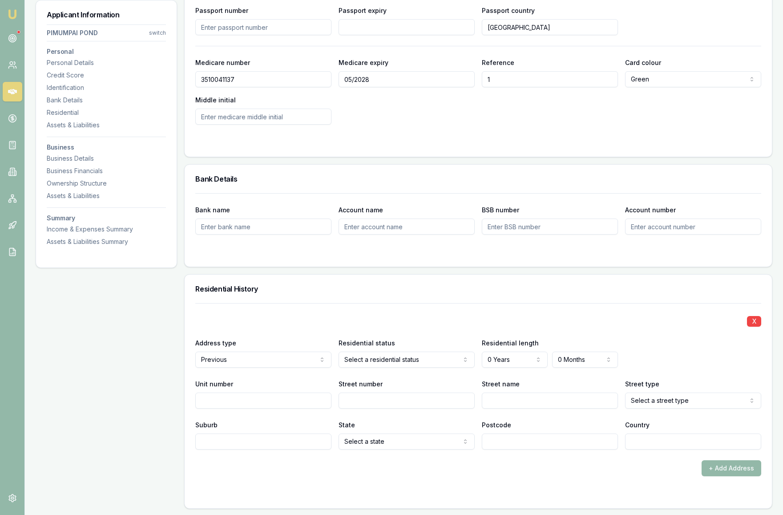
scroll to position [627, 0]
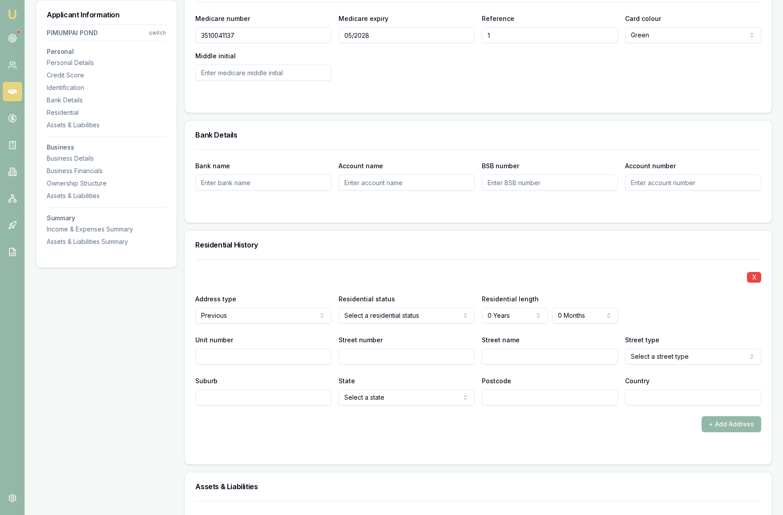
click at [255, 357] on input "Unit number" at bounding box center [263, 356] width 136 height 16
click at [367, 354] on input "Street number" at bounding box center [407, 356] width 136 height 16
type input "8"
paste input "8 Yoni Ct"
type input "8 Yoni Ct"
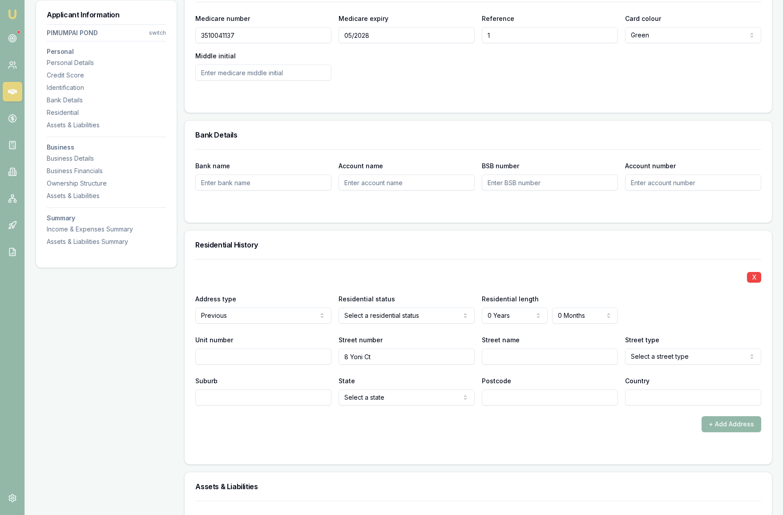
click at [381, 359] on input "8 Yoni Ct" at bounding box center [407, 356] width 136 height 16
type input "8"
click at [498, 353] on input "Street name" at bounding box center [550, 356] width 136 height 16
type input "Yoni"
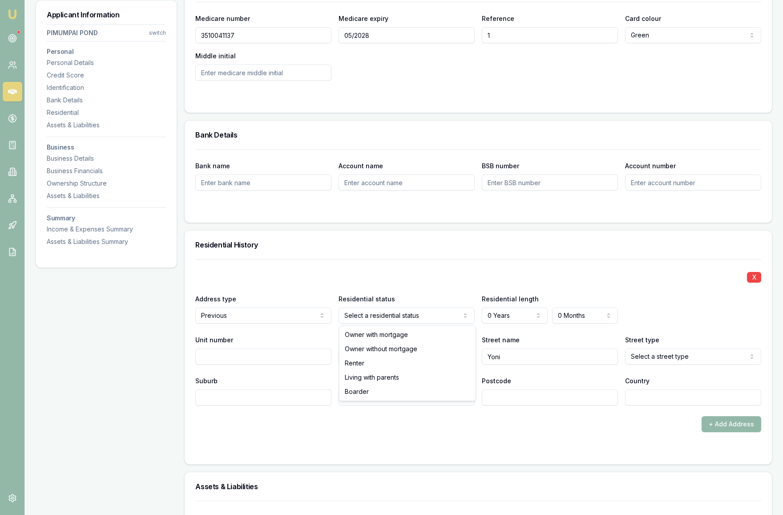
select select "RENTER"
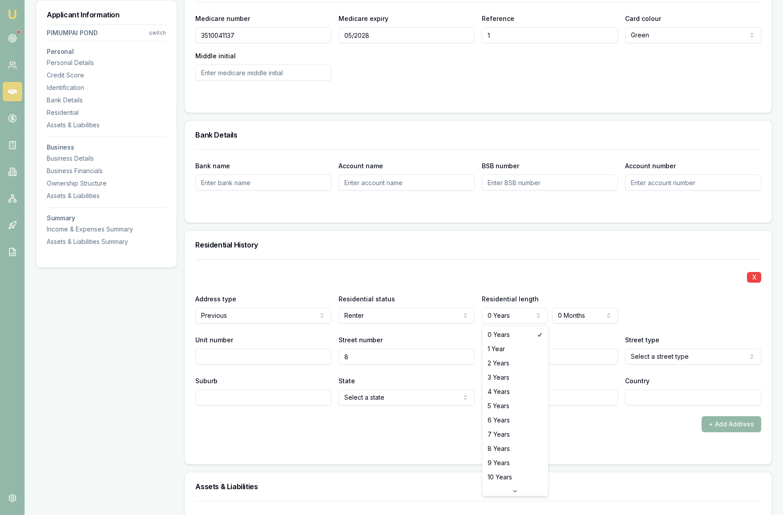
select select "1"
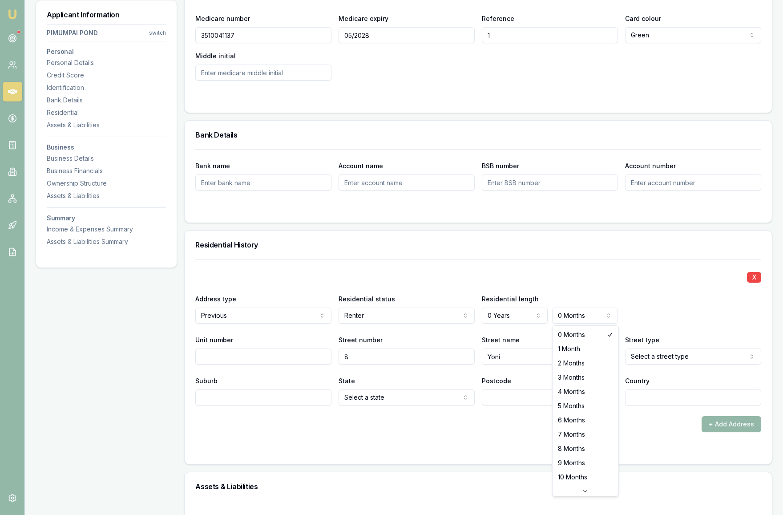
select select "1"
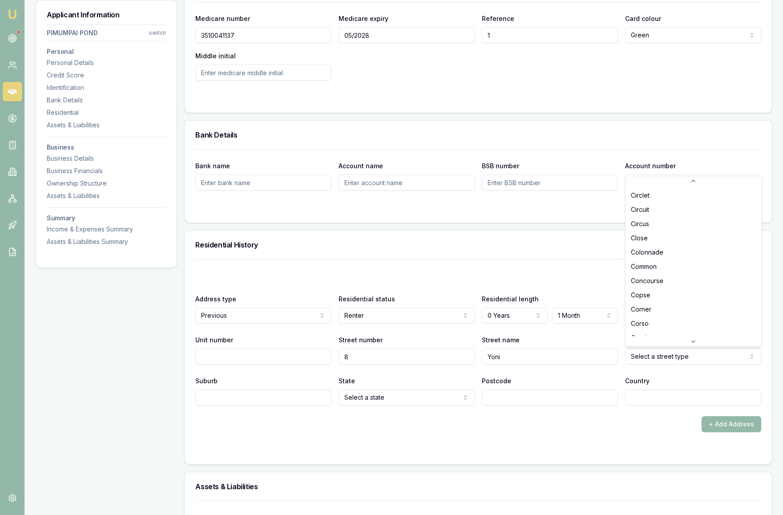
scroll to position [441, 0]
drag, startPoint x: 682, startPoint y: 343, endPoint x: 682, endPoint y: 357, distance: 14.7
select select "Court"
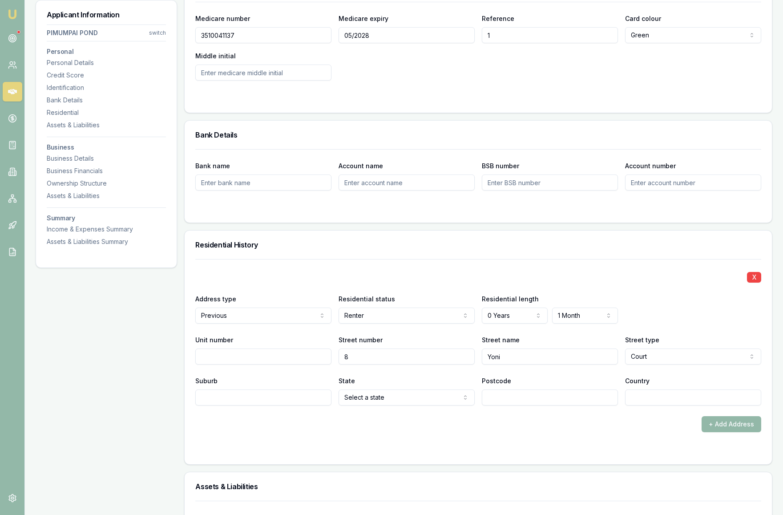
click at [262, 402] on input "Suburb" at bounding box center [263, 397] width 136 height 16
type input "Hallam"
select select "VIC"
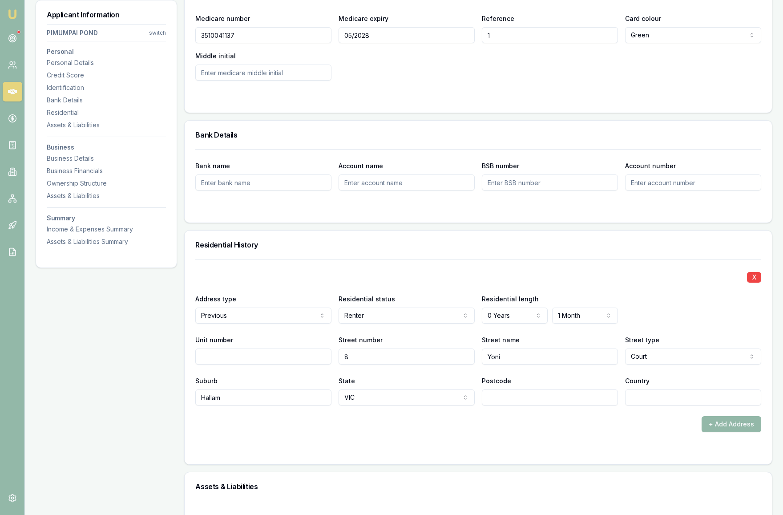
click at [542, 395] on input "Postcode" at bounding box center [550, 397] width 136 height 16
click at [502, 395] on input "Postcode" at bounding box center [550, 397] width 136 height 16
type input "3803"
click at [669, 396] on input "Country" at bounding box center [693, 397] width 136 height 16
click at [654, 398] on input "Country" at bounding box center [693, 397] width 136 height 16
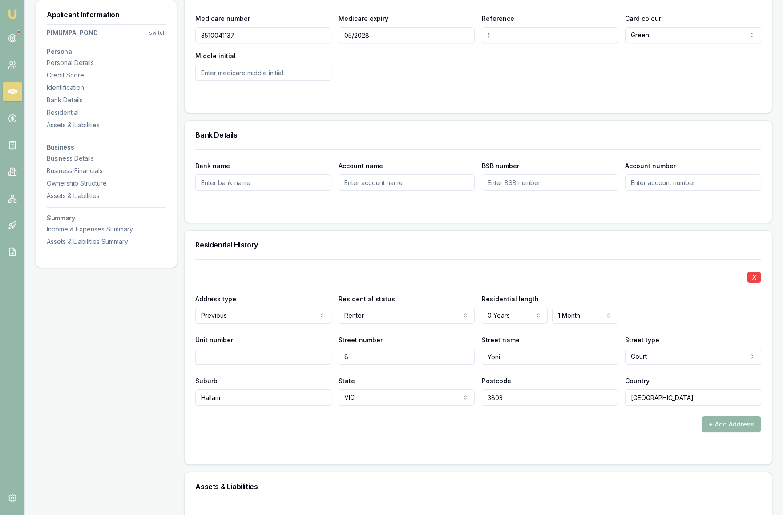
type input "[GEOGRAPHIC_DATA]"
click at [594, 442] on form "X Address type Previous Current Previous Residential status Renter Owner with m…" at bounding box center [478, 356] width 566 height 194
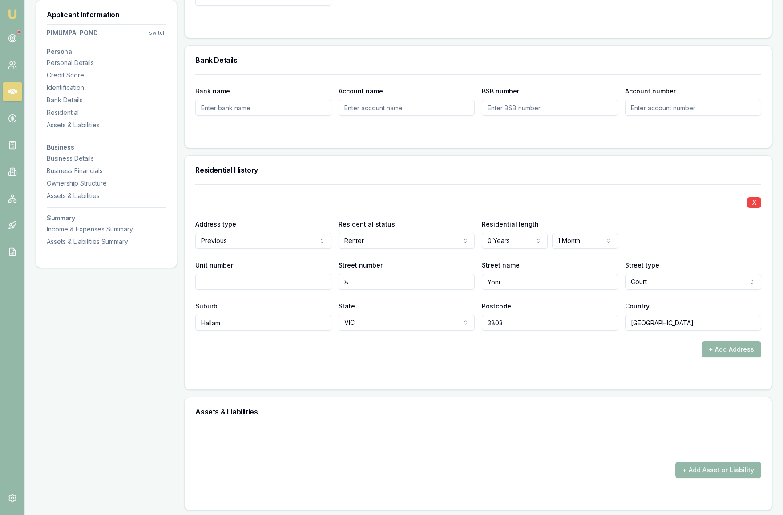
scroll to position [711, 0]
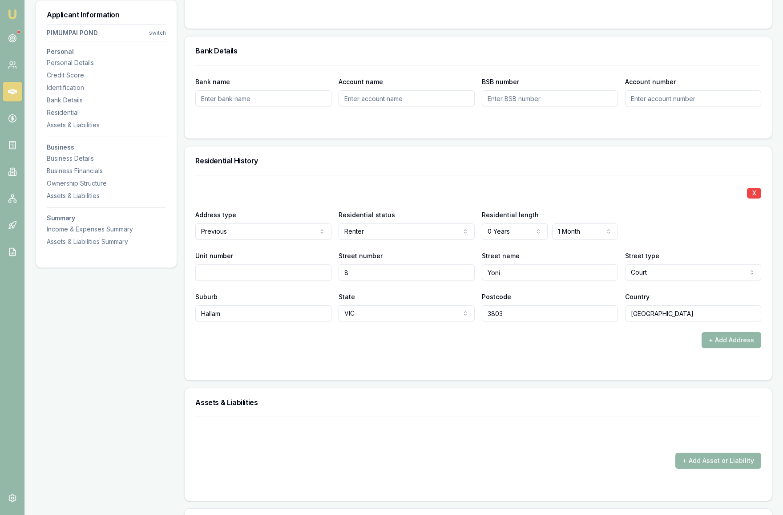
click at [739, 342] on button "+ Add Address" at bounding box center [732, 340] width 60 height 16
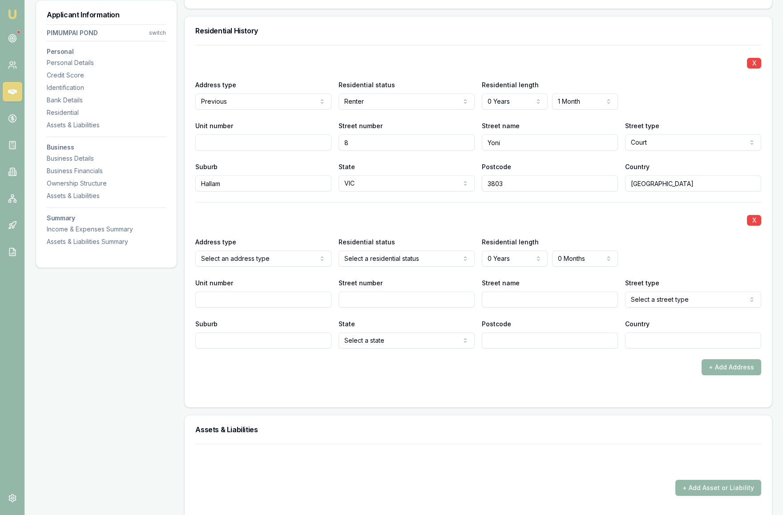
scroll to position [844, 0]
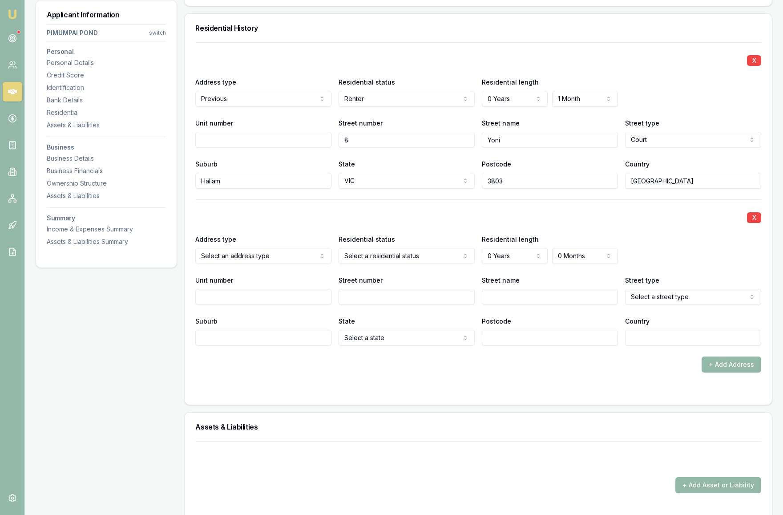
select select "1"
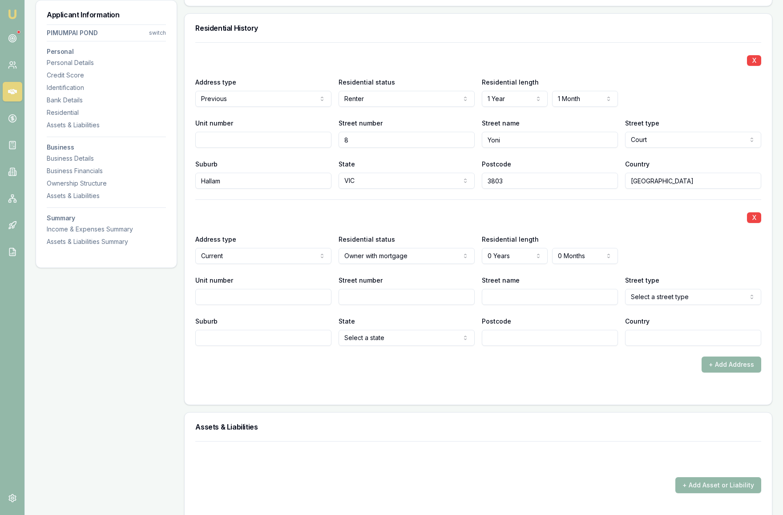
select select "4"
select select "2"
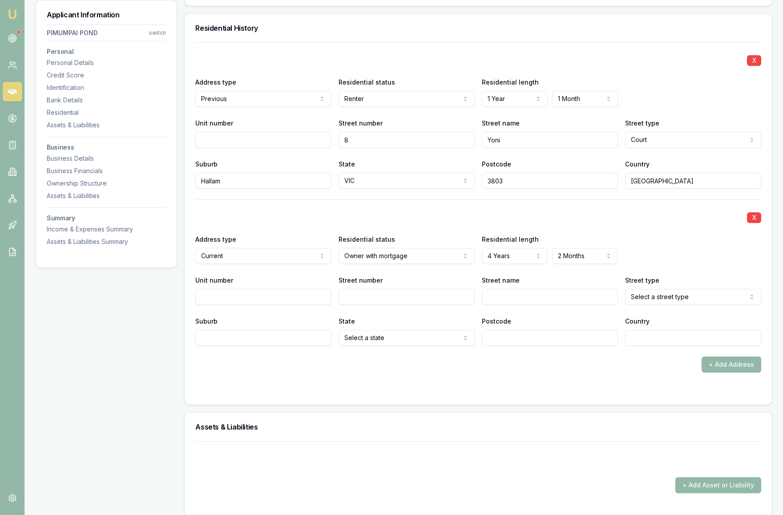
click at [650, 258] on div "Address type Current Current Previous Residential status Owner with mortgage Ow…" at bounding box center [478, 249] width 566 height 30
click at [363, 298] on input "Street number" at bounding box center [407, 297] width 136 height 16
click at [366, 299] on input "Street number" at bounding box center [407, 297] width 136 height 16
type input "8"
click at [505, 302] on input "Street name" at bounding box center [550, 297] width 136 height 16
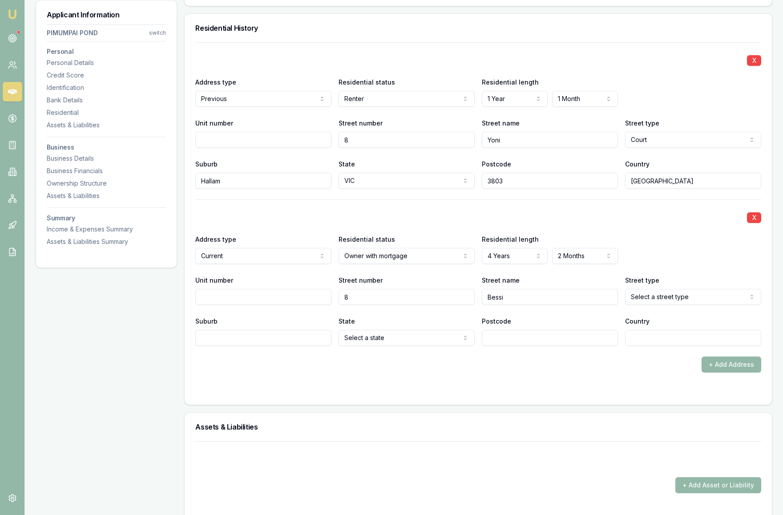
type input "[PERSON_NAME]"
select select "Drive"
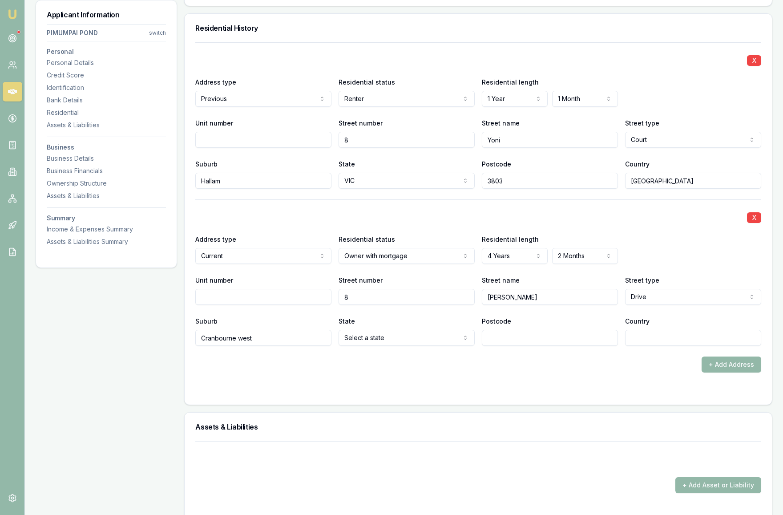
type input "Cranbourne west"
select select "VIC"
click at [511, 339] on input "Postcode" at bounding box center [550, 338] width 136 height 16
type input "3977"
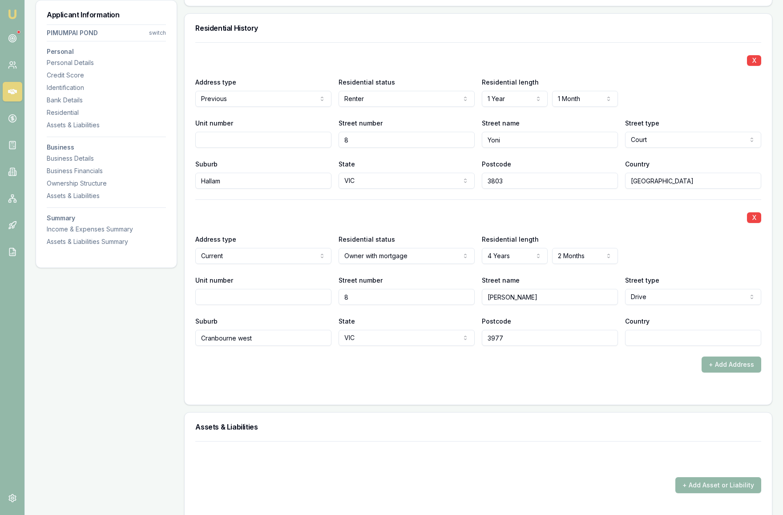
click at [677, 368] on div "+ Add Address" at bounding box center [478, 364] width 566 height 16
click at [687, 334] on input "Country" at bounding box center [693, 338] width 136 height 16
type input "[GEOGRAPHIC_DATA]"
click at [603, 380] on form "X Address type Previous Current Previous Residential status Renter Owner with m…" at bounding box center [478, 217] width 566 height 351
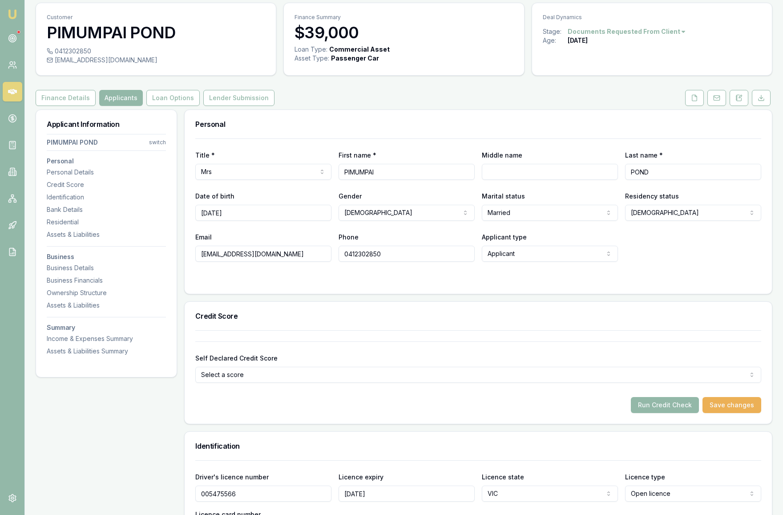
scroll to position [10, 0]
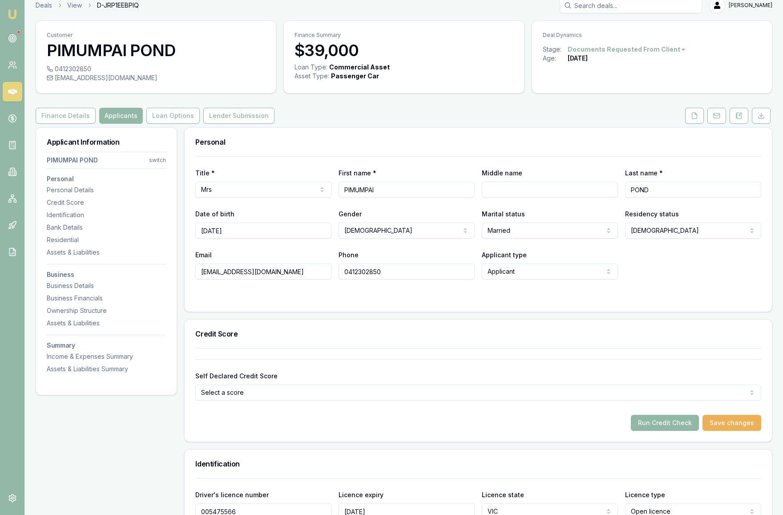
click at [659, 424] on button "Run Credit Check" at bounding box center [665, 423] width 68 height 16
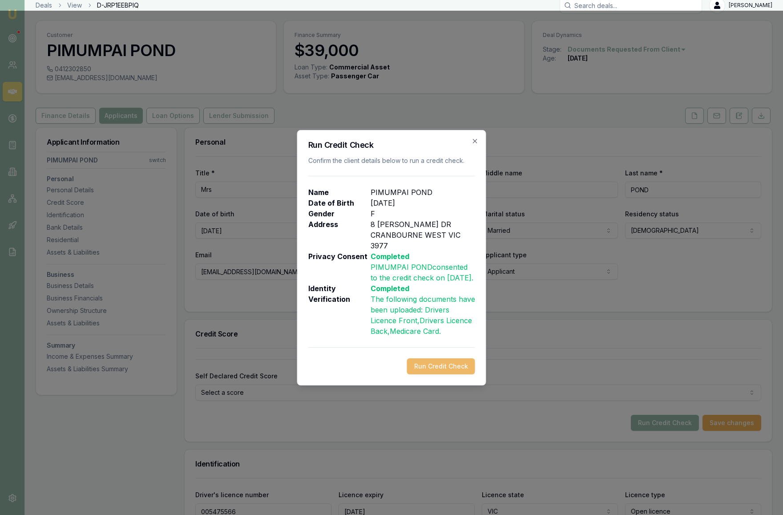
click at [431, 368] on button "Run Credit Check" at bounding box center [441, 366] width 68 height 16
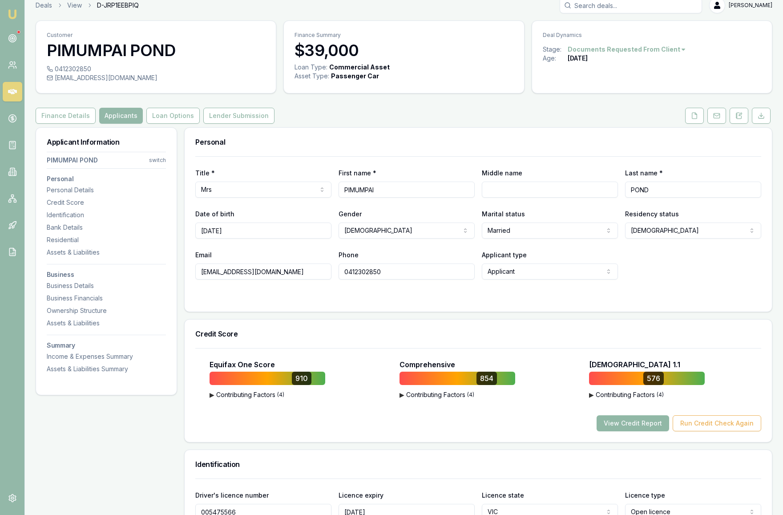
click at [623, 424] on button "View Credit Report" at bounding box center [633, 423] width 73 height 16
